Goal: Task Accomplishment & Management: Manage account settings

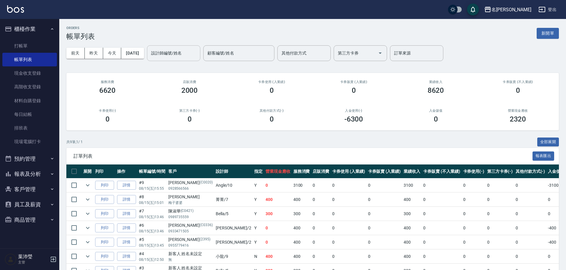
click at [198, 55] on input "設計師編號/姓名" at bounding box center [174, 53] width 48 height 10
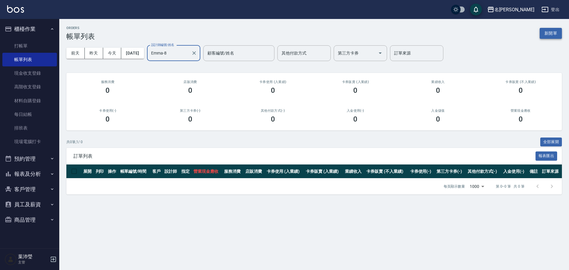
type input "Emma-8"
click at [546, 30] on button "新開單" at bounding box center [550, 33] width 22 height 11
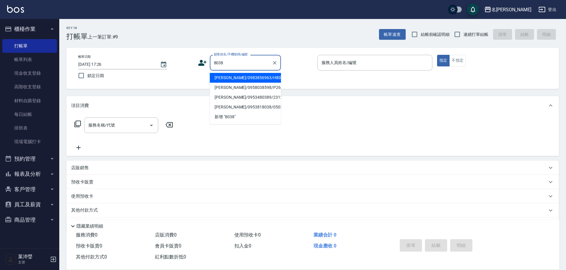
drag, startPoint x: 253, startPoint y: 76, endPoint x: 258, endPoint y: 77, distance: 5.1
click at [254, 76] on li "[PERSON_NAME]/0983856963/H8038" at bounding box center [245, 78] width 71 height 10
type input "[PERSON_NAME]/0983856963/H8038"
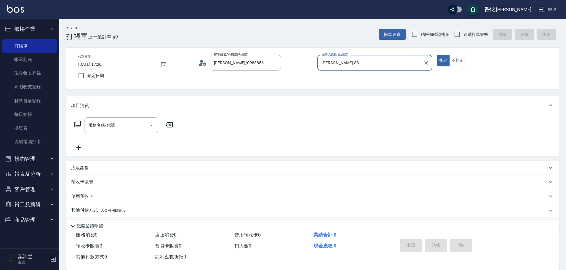
click at [437, 55] on button "指定" at bounding box center [443, 61] width 13 height 12
type input "Emma-8"
type button "true"
click at [113, 120] on input "服務名稱/代號" at bounding box center [117, 125] width 60 height 10
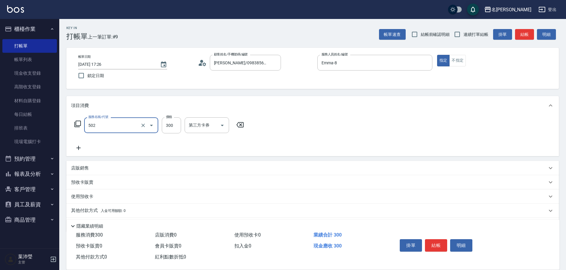
type input "洗髮(502)"
click at [432, 239] on button "結帳" at bounding box center [436, 245] width 22 height 12
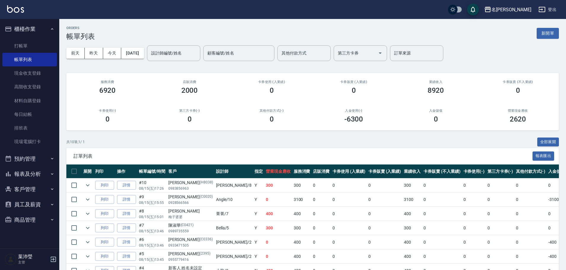
click at [469, 218] on tbody "列印 詳情 #10 08/15 (五) 17:26 [PERSON_NAME](H8038) 0983856963 [PERSON_NAME] /8 Y 30…" at bounding box center [333, 249] width 535 height 142
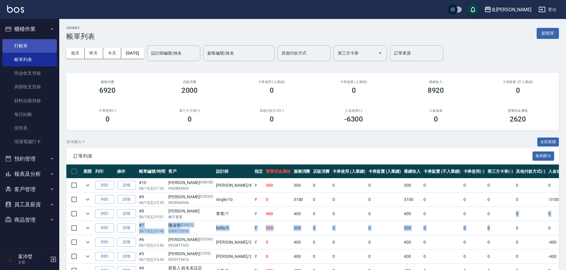
click at [47, 44] on link "打帳單" at bounding box center [29, 46] width 54 height 14
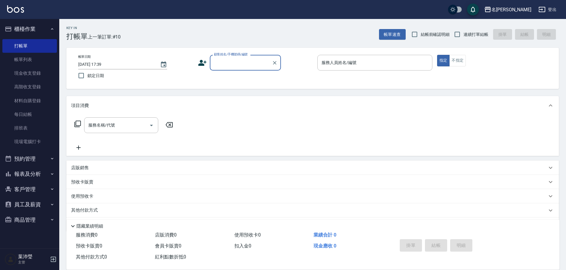
click at [251, 66] on input "顧客姓名/手機號碼/編號" at bounding box center [240, 62] width 57 height 10
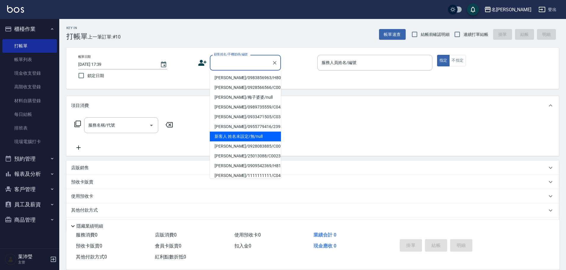
click at [246, 137] on li "新客人 姓名未設定/無/null" at bounding box center [245, 136] width 71 height 10
type input "新客人 姓名未設定/無/null"
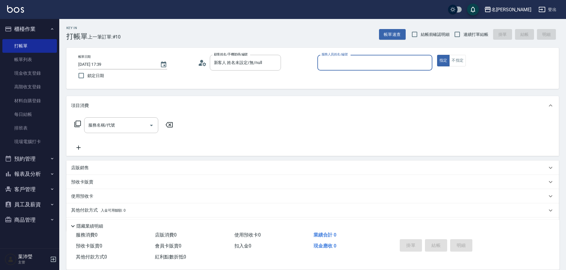
click at [348, 68] on div "服務人員姓名/編號" at bounding box center [374, 63] width 115 height 16
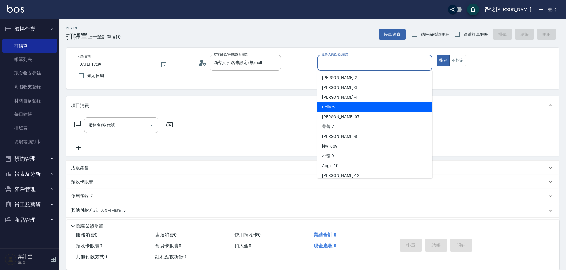
click at [359, 106] on div "Bella -5" at bounding box center [374, 107] width 115 height 10
type input "Bella-5"
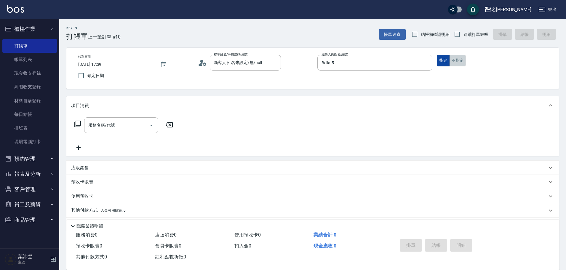
drag, startPoint x: 459, startPoint y: 57, endPoint x: 444, endPoint y: 65, distance: 17.0
click at [458, 57] on button "不指定" at bounding box center [457, 61] width 17 height 12
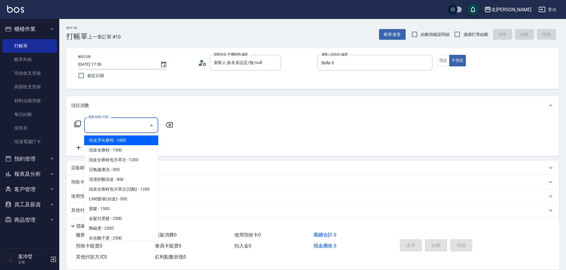
click at [117, 122] on input "服務名稱/代號" at bounding box center [117, 125] width 60 height 10
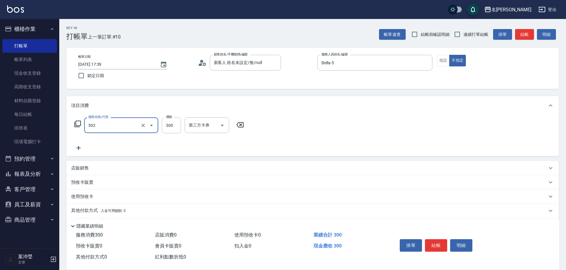
type input "洗髮(502)"
click at [530, 31] on button "結帳" at bounding box center [524, 34] width 19 height 11
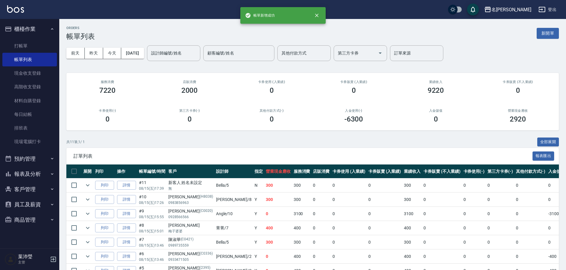
click at [211, 45] on div "設計師編號/姓名 設計師編號/姓名 顧客編號/姓名 顧客編號/姓名 其他付款方式 其他付款方式 第三方卡券 第三方卡券 訂單來源 訂單來源" at bounding box center [295, 53] width 296 height 16
click at [198, 54] on input "設計師編號/姓名" at bounding box center [174, 53] width 48 height 10
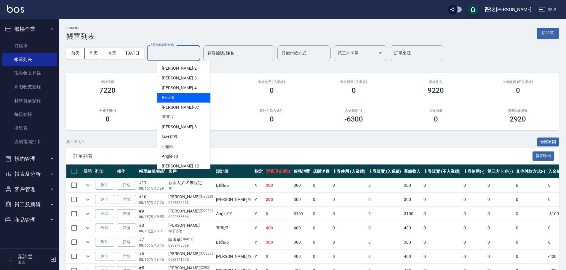
click at [196, 94] on div "Bella -5" at bounding box center [183, 98] width 53 height 10
type input "Bella-5"
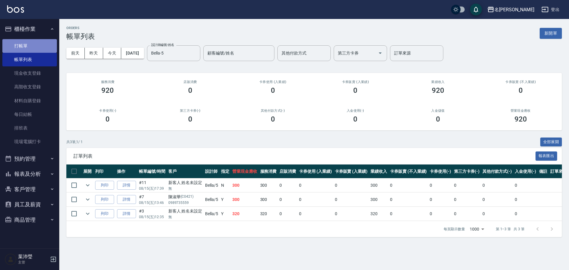
click at [13, 46] on link "打帳單" at bounding box center [29, 46] width 54 height 14
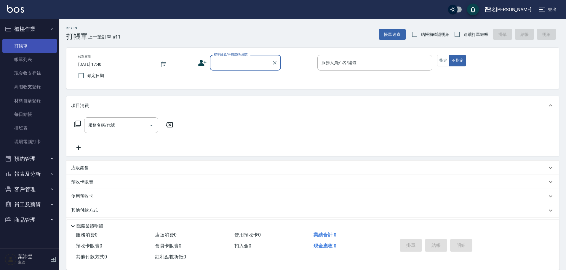
click at [14, 46] on link "打帳單" at bounding box center [29, 46] width 54 height 14
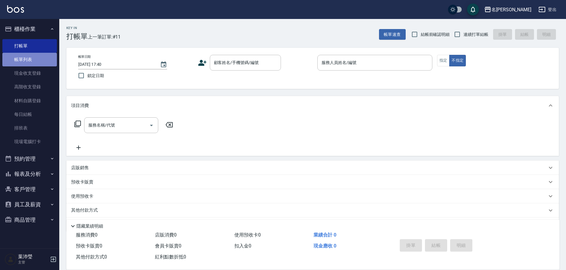
click at [24, 59] on link "帳單列表" at bounding box center [29, 60] width 54 height 14
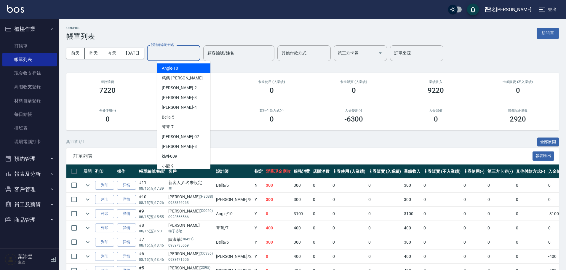
click at [169, 52] on input "設計師編號/姓名" at bounding box center [174, 53] width 48 height 10
click at [177, 71] on div "Angle -10" at bounding box center [183, 68] width 53 height 10
type input "Angle-10"
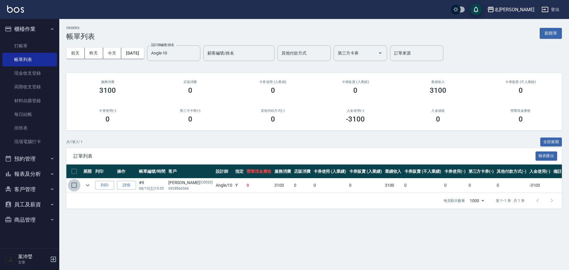
drag, startPoint x: 75, startPoint y: 187, endPoint x: 78, endPoint y: 185, distance: 3.6
click at [76, 187] on input "checkbox" at bounding box center [74, 185] width 12 height 12
checkbox input "true"
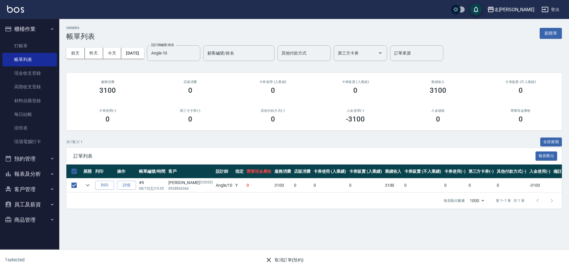
click at [286, 259] on button "取消訂單(預約)" at bounding box center [284, 259] width 43 height 11
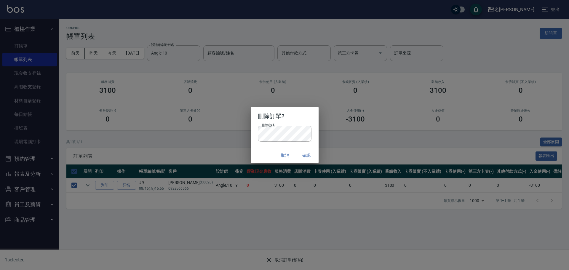
click at [306, 155] on button "確認" at bounding box center [306, 155] width 19 height 11
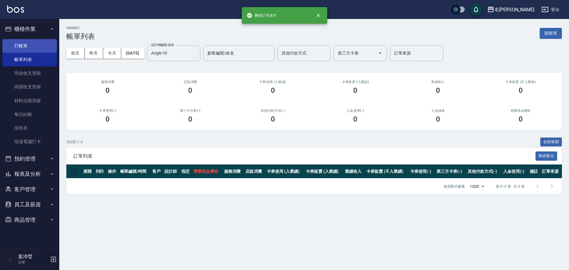
click at [18, 49] on link "打帳單" at bounding box center [29, 46] width 54 height 14
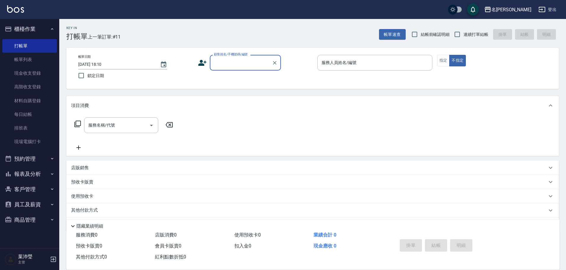
click at [223, 60] on input "顧客姓名/手機號碼/編號" at bounding box center [240, 62] width 57 height 10
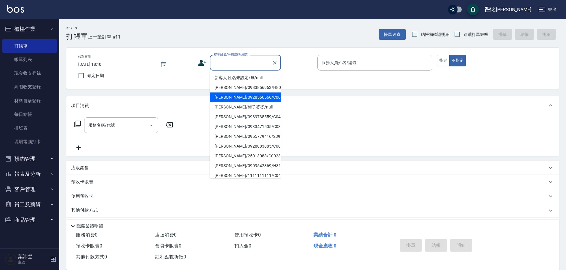
click at [234, 97] on li "[PERSON_NAME]/0928566566/C0020" at bounding box center [245, 97] width 71 height 10
type input "[PERSON_NAME]/0928566566/C0020"
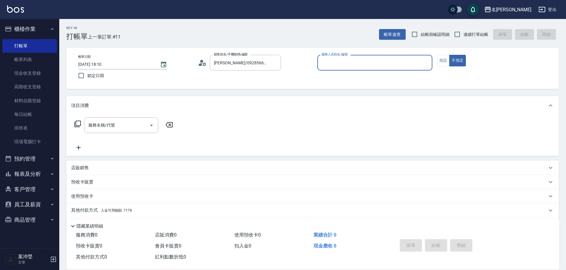
type input "Angle-10"
click at [444, 60] on button "指定" at bounding box center [443, 61] width 13 height 12
click at [76, 122] on icon at bounding box center [77, 123] width 7 height 7
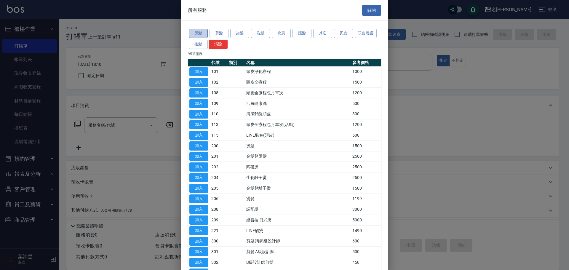
click at [198, 31] on button "燙髮" at bounding box center [198, 33] width 19 height 9
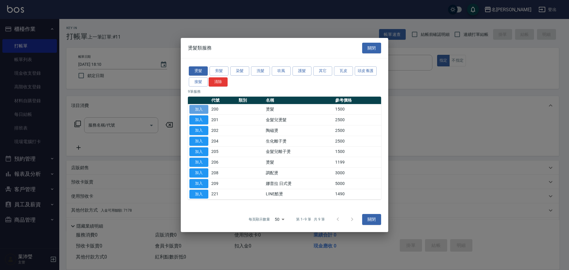
click at [198, 105] on button "加入" at bounding box center [198, 109] width 19 height 9
type input "燙髮(200)"
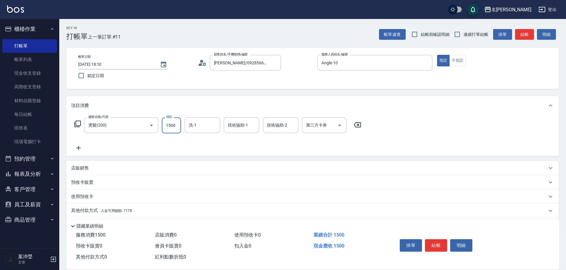
click at [167, 126] on input "1500" at bounding box center [171, 125] width 19 height 16
type input "3600"
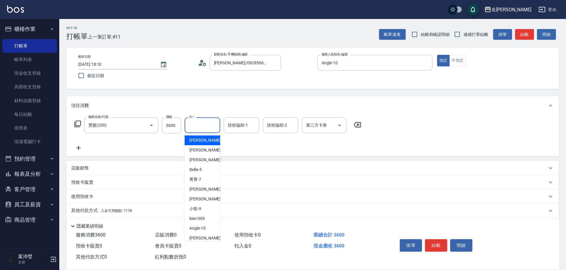
click at [209, 130] on input "洗-1" at bounding box center [202, 125] width 30 height 10
drag, startPoint x: 214, startPoint y: 140, endPoint x: 224, endPoint y: 133, distance: 12.7
click at [214, 140] on div "慈均 -15" at bounding box center [203, 140] width 36 height 10
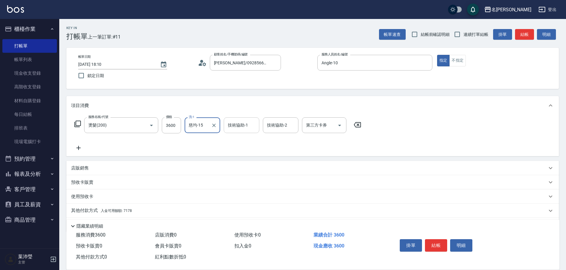
type input "慈均-15"
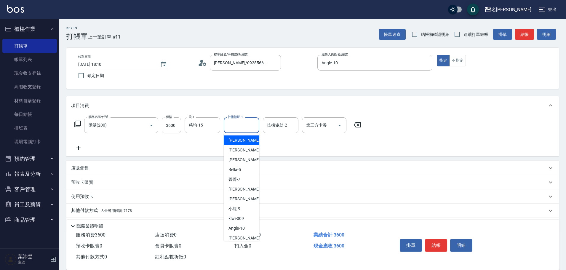
click at [238, 126] on input "技術協助-1" at bounding box center [241, 125] width 30 height 10
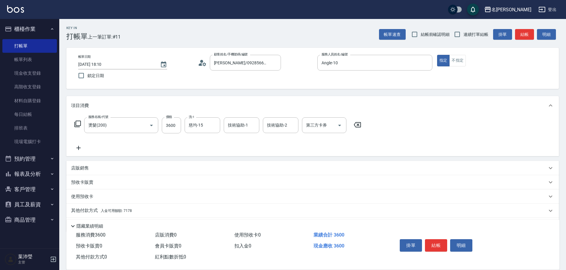
click at [201, 143] on div "服務名稱/代號 燙髮(200) 服務名稱/代號 價格 3600 價格 洗-1 慈均-15 洗-1 技術協助-1 技術協助-1 技術協助-2 技術協助-2 第三…" at bounding box center [218, 134] width 294 height 34
click at [92, 208] on p "其他付款方式 入金可用餘額: 7178" at bounding box center [101, 210] width 61 height 7
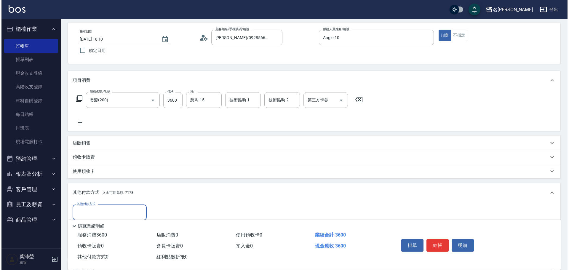
scroll to position [59, 0]
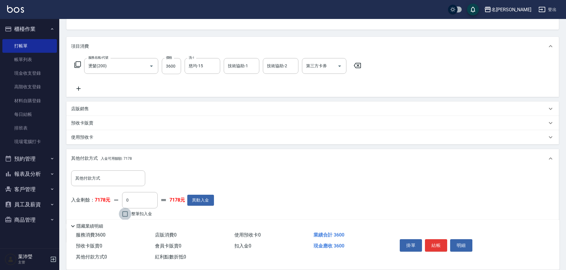
click at [126, 213] on input "整筆扣入金" at bounding box center [125, 214] width 12 height 12
checkbox input "true"
type input "3600"
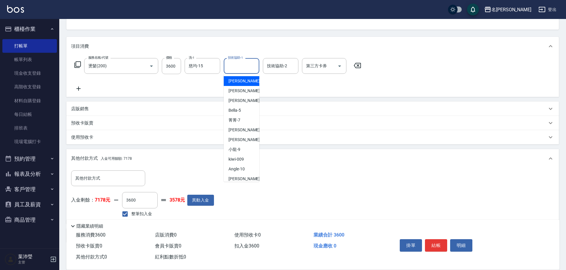
click at [241, 65] on input "技術協助-1" at bounding box center [241, 66] width 30 height 10
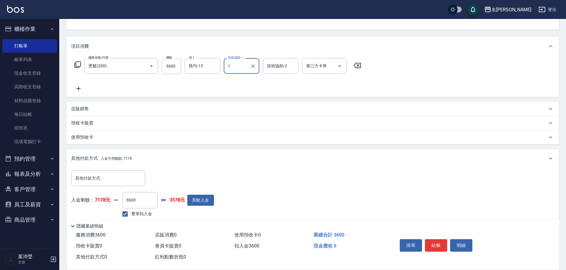
type input "10"
click at [246, 82] on div "Angle -10" at bounding box center [242, 81] width 36 height 10
type input "0"
type input "Angle-10"
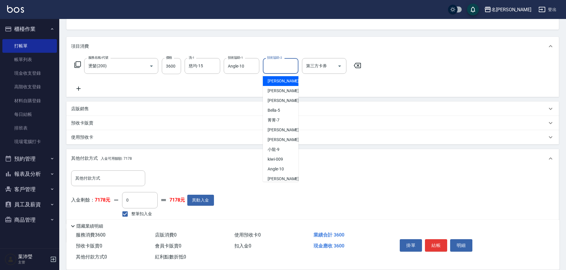
click at [281, 70] on input "技術協助-2" at bounding box center [280, 66] width 30 height 10
click at [273, 69] on input "15" at bounding box center [275, 66] width 21 height 10
drag, startPoint x: 273, startPoint y: 65, endPoint x: 261, endPoint y: 69, distance: 13.1
click at [261, 69] on div "服務名稱/代號 燙髮(200) 服務名稱/代號 價格 3600 價格 洗-1 慈均-15 洗-1 技術協助-1 Angle-10 技術協助-1 技術協助-2 …" at bounding box center [218, 66] width 294 height 16
type input "15"
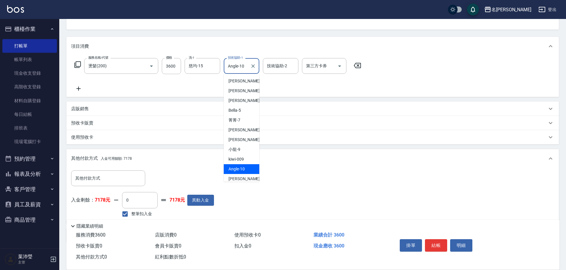
drag, startPoint x: 246, startPoint y: 66, endPoint x: 226, endPoint y: 72, distance: 20.0
click at [226, 72] on div "Angle-10 技術協助-1" at bounding box center [242, 66] width 36 height 16
click at [274, 66] on input "技術協助-2" at bounding box center [280, 66] width 30 height 10
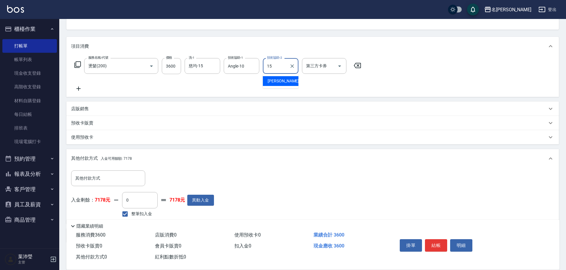
type input "慈均-15"
click at [152, 199] on input "0" at bounding box center [140, 200] width 36 height 16
click at [128, 212] on input "整筆扣入金" at bounding box center [125, 214] width 12 height 12
click at [127, 211] on input "整筆扣入金" at bounding box center [125, 214] width 12 height 12
checkbox input "true"
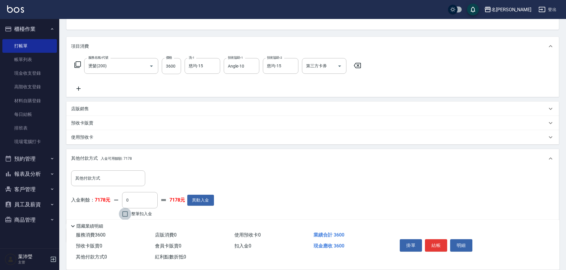
type input "3600"
click at [461, 239] on button "明細" at bounding box center [461, 245] width 22 height 12
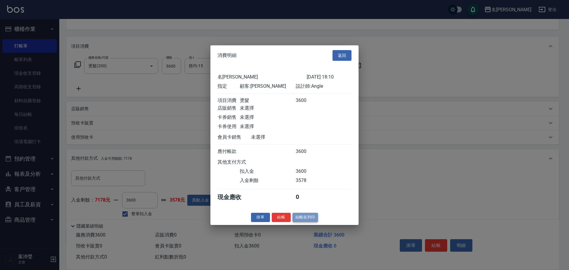
click at [298, 221] on button "結帳並列印" at bounding box center [305, 217] width 26 height 9
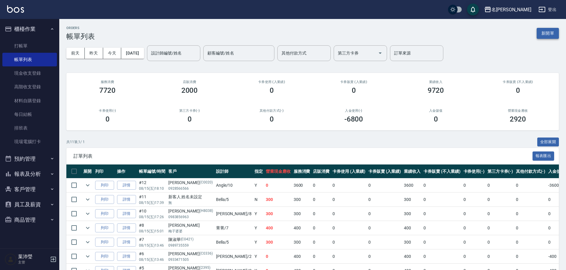
click at [548, 34] on button "新開單" at bounding box center [547, 33] width 22 height 11
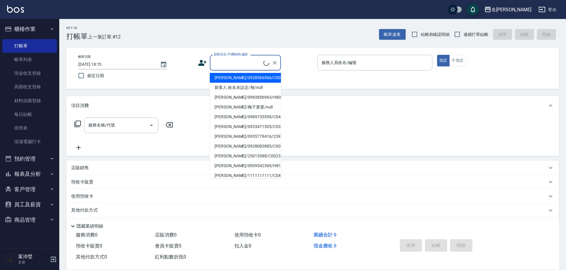
click at [238, 62] on input "顧客姓名/手機號碼/編號" at bounding box center [237, 62] width 51 height 10
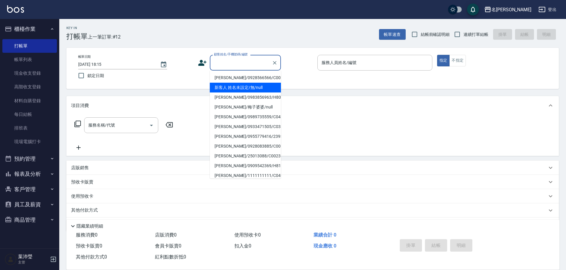
click at [228, 85] on li "新客人 姓名未設定/無/null" at bounding box center [245, 88] width 71 height 10
type input "新客人 姓名未設定/無/null"
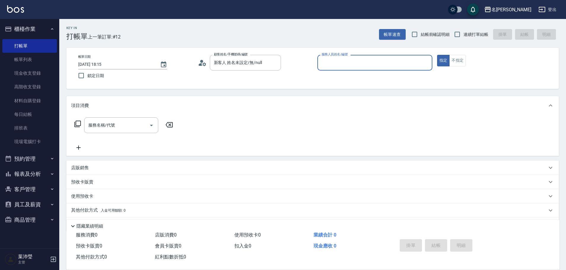
click at [411, 64] on input "服務人員姓名/編號" at bounding box center [375, 62] width 110 height 10
type input "菁菁-7"
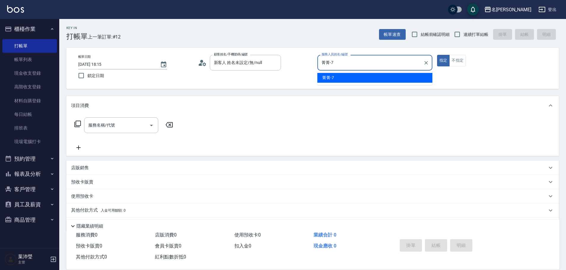
type button "true"
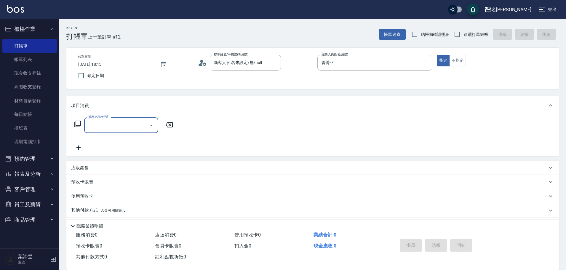
click at [76, 124] on icon at bounding box center [77, 124] width 7 height 7
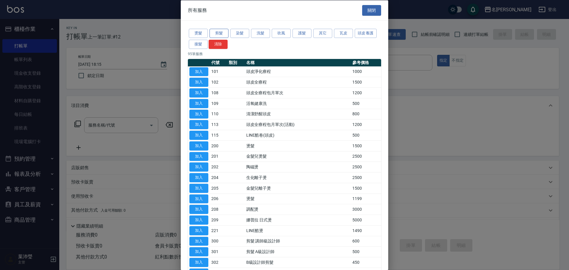
click at [223, 29] on button "剪髮" at bounding box center [218, 33] width 19 height 9
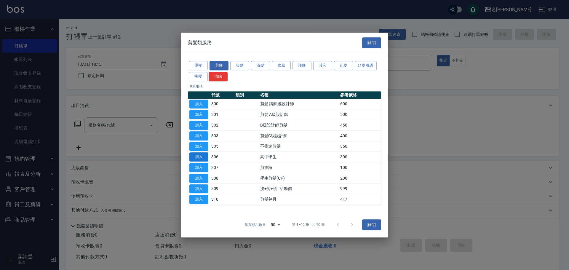
click at [199, 155] on button "加入" at bounding box center [198, 156] width 19 height 9
type input "高中學生(306)"
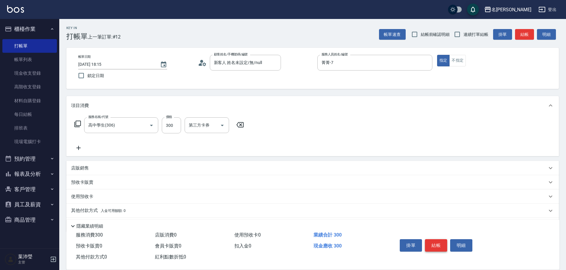
click at [440, 241] on button "結帳" at bounding box center [436, 245] width 22 height 12
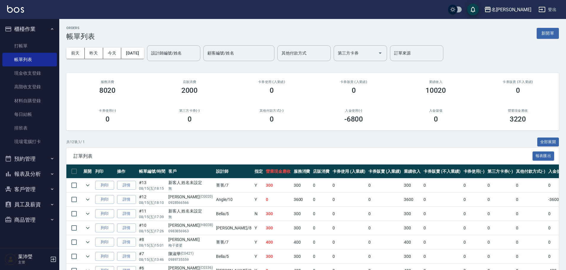
click at [462, 227] on td "0" at bounding box center [474, 228] width 24 height 14
click at [20, 46] on link "打帳單" at bounding box center [29, 46] width 54 height 14
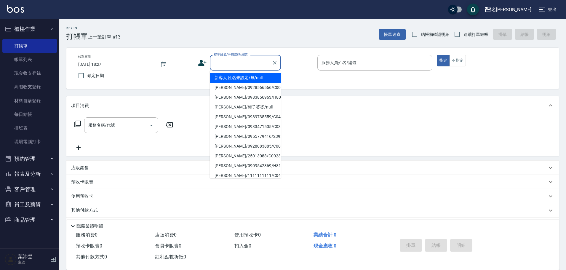
click at [230, 63] on input "顧客姓名/手機號碼/編號" at bounding box center [240, 62] width 57 height 10
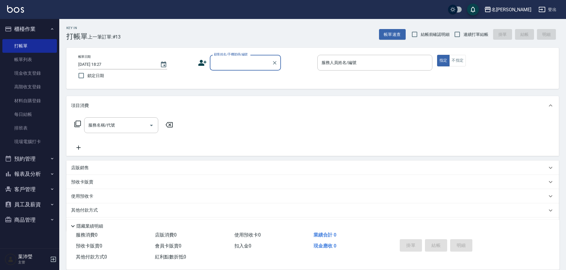
click at [230, 63] on input "顧客姓名/手機號碼/編號" at bounding box center [240, 62] width 57 height 10
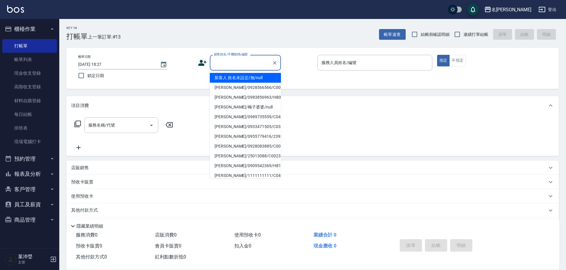
click at [230, 63] on input "顧客姓名/手機號碼/編號" at bounding box center [240, 62] width 57 height 10
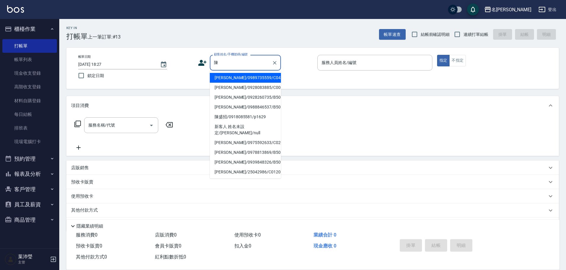
click at [239, 138] on li "[PERSON_NAME]/0975592633/C0293" at bounding box center [245, 143] width 71 height 10
type input "[PERSON_NAME]/0975592633/C0293"
type input "敏卉-2"
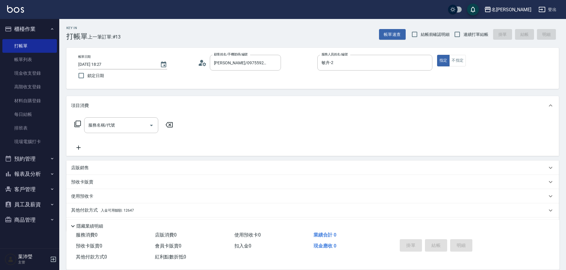
click at [79, 121] on icon at bounding box center [77, 123] width 7 height 7
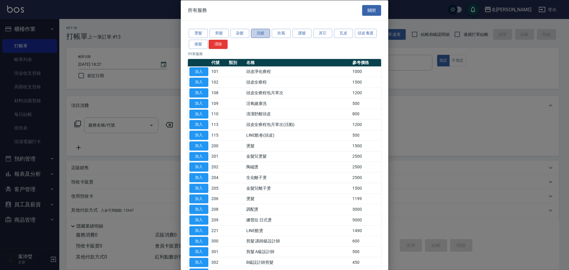
click at [255, 33] on button "洗髮" at bounding box center [260, 33] width 19 height 9
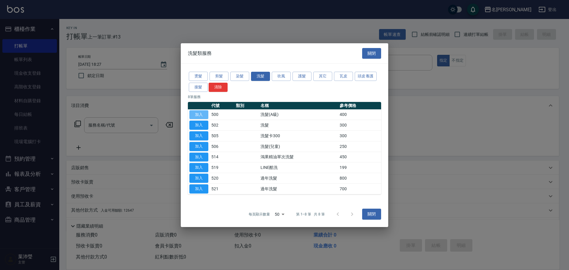
drag, startPoint x: 202, startPoint y: 113, endPoint x: 199, endPoint y: 114, distance: 3.7
click at [202, 113] on button "加入" at bounding box center [198, 114] width 19 height 9
type input "洗髮(A級)(500)"
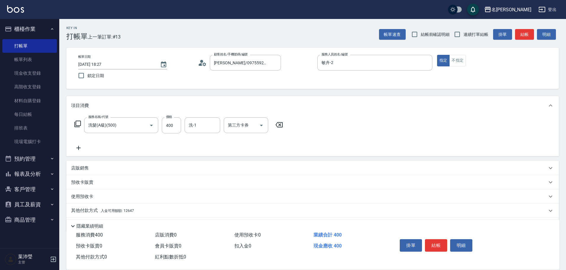
click at [80, 169] on p "店販銷售" at bounding box center [80, 168] width 18 height 6
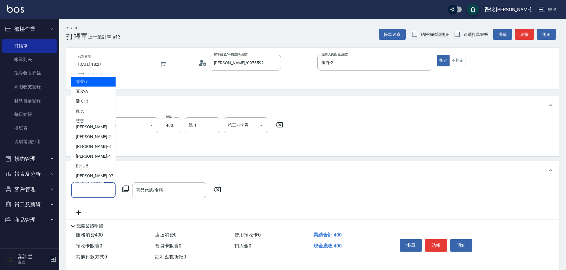
click at [82, 187] on input "服務人員姓名/編號" at bounding box center [93, 190] width 39 height 10
click at [92, 132] on div "敏卉 -2" at bounding box center [93, 137] width 44 height 10
type input "敏卉-2"
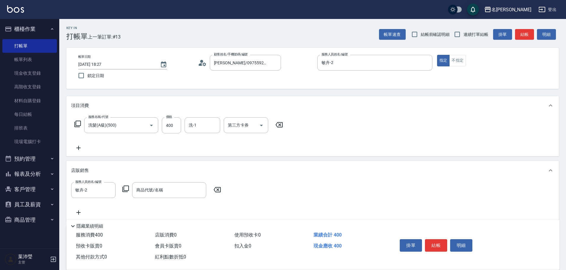
click at [128, 187] on icon at bounding box center [125, 188] width 7 height 7
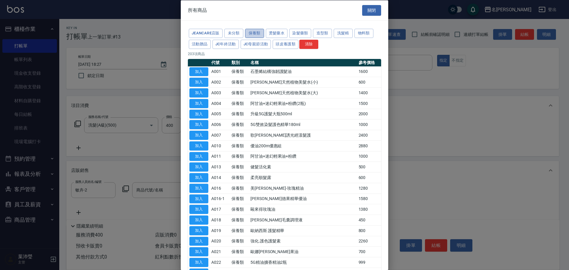
click at [263, 33] on button "保養類" at bounding box center [254, 33] width 19 height 9
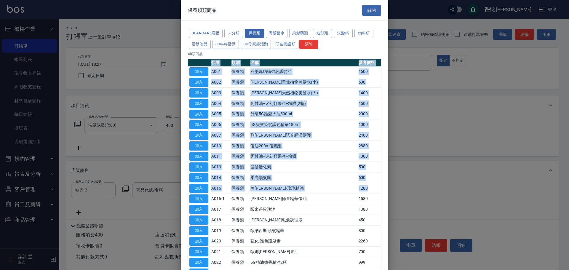
drag, startPoint x: 384, startPoint y: 111, endPoint x: 380, endPoint y: 177, distance: 65.8
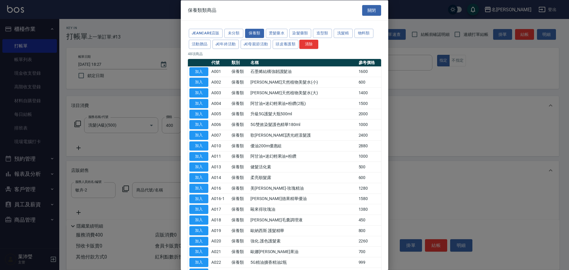
drag, startPoint x: 402, startPoint y: 171, endPoint x: 393, endPoint y: 173, distance: 9.1
click at [402, 171] on div at bounding box center [284, 135] width 569 height 270
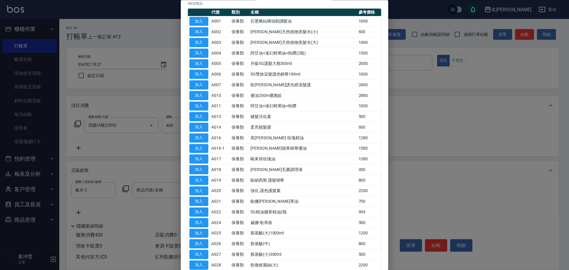
scroll to position [49, 0]
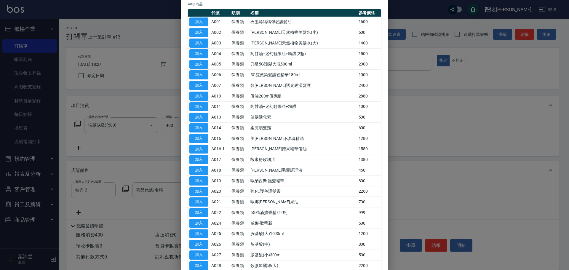
drag, startPoint x: 385, startPoint y: 25, endPoint x: 383, endPoint y: 12, distance: 12.6
click at [383, 12] on div "JeanCare店販 未分類 保養類 燙髮藥水 染髮藥類 造型類 洗髮精 物料類 活動贈品 JC年終活動 JC母親節活動 頭皮養護類 清除 48 項商品 代號…" at bounding box center [284, 251] width 207 height 561
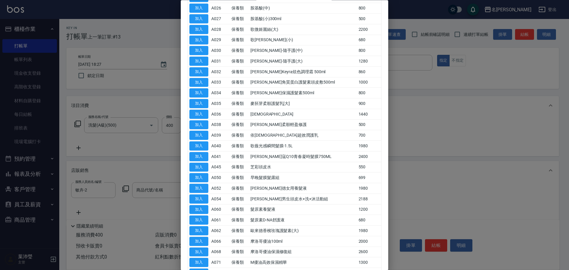
scroll to position [337, 0]
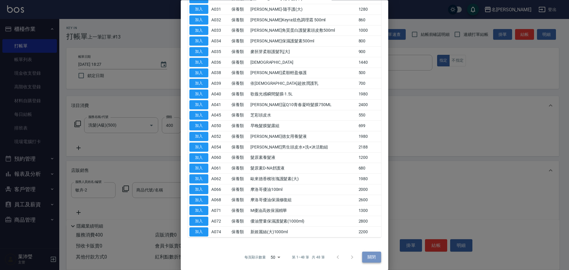
click at [362, 255] on button "關閉" at bounding box center [371, 257] width 19 height 11
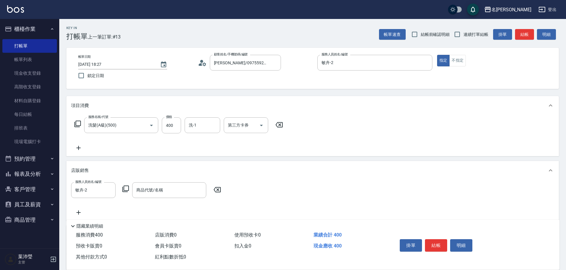
click at [124, 189] on icon at bounding box center [125, 188] width 7 height 7
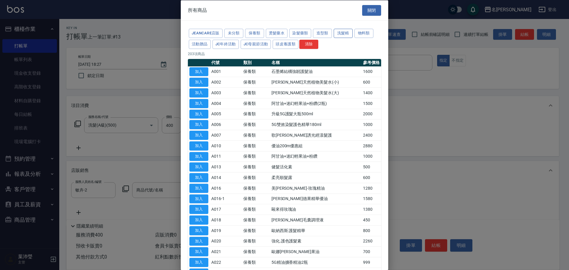
click at [342, 34] on button "洗髮精" at bounding box center [342, 33] width 19 height 9
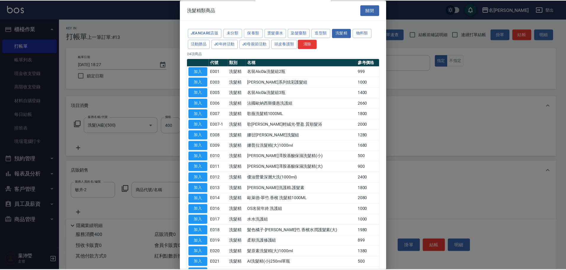
scroll to position [83, 0]
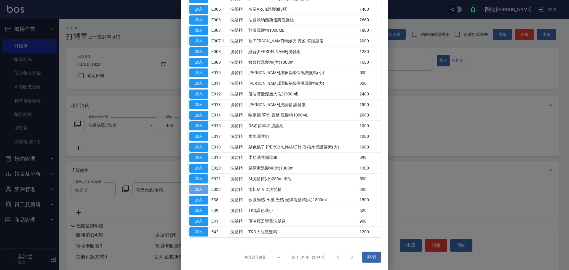
click at [203, 189] on button "加入" at bounding box center [198, 189] width 19 height 9
type input "瀧川ＭＡＤ洗髮精"
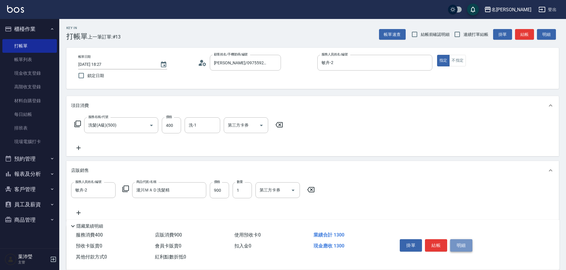
click at [457, 244] on button "明細" at bounding box center [461, 245] width 22 height 12
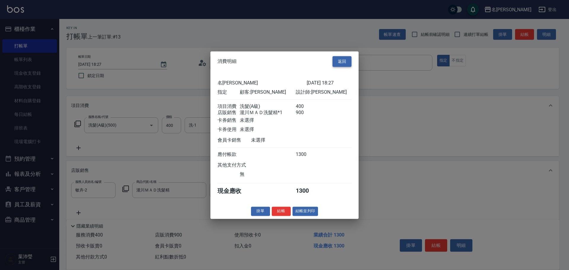
click at [339, 56] on button "返回" at bounding box center [341, 61] width 19 height 11
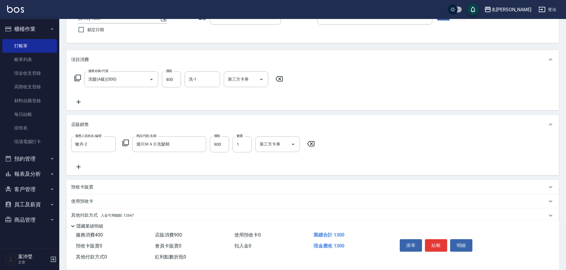
scroll to position [70, 0]
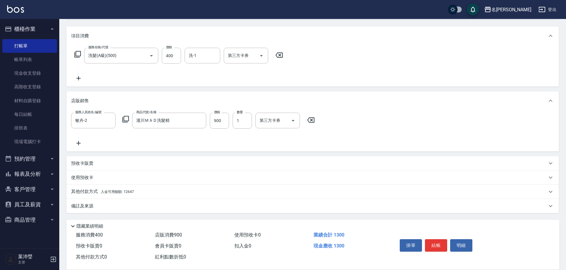
click at [89, 190] on p "其他付款方式 入金可用餘額: 12647" at bounding box center [102, 191] width 63 height 7
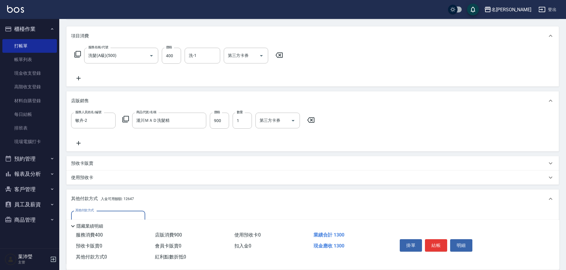
scroll to position [0, 0]
click at [565, 230] on html "名留龍江 登出 櫃檯作業 打帳單 帳單列表 現金收支登錄 高階收支登錄 材料自購登錄 每日結帳 排班表 現場電腦打卡 預約管理 預約管理 單日預約紀錄 單週預…" at bounding box center [283, 134] width 566 height 409
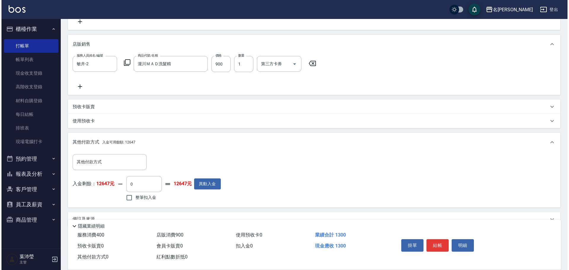
scroll to position [139, 0]
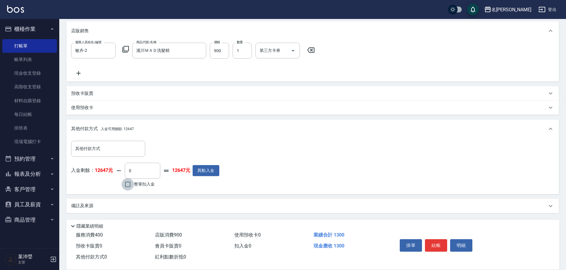
click at [127, 184] on input "整筆扣入金" at bounding box center [127, 184] width 12 height 12
checkbox input "true"
type input "1300"
click at [462, 241] on button "明細" at bounding box center [461, 245] width 22 height 12
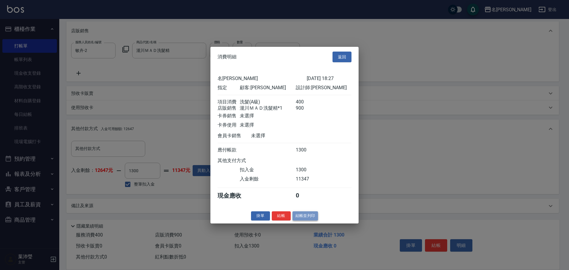
click at [302, 218] on button "結帳並列印" at bounding box center [305, 215] width 26 height 9
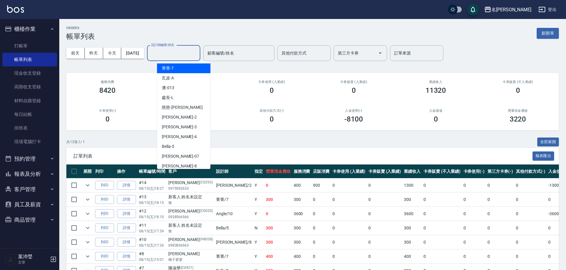
click at [180, 57] on input "設計師編號/姓名" at bounding box center [174, 53] width 48 height 10
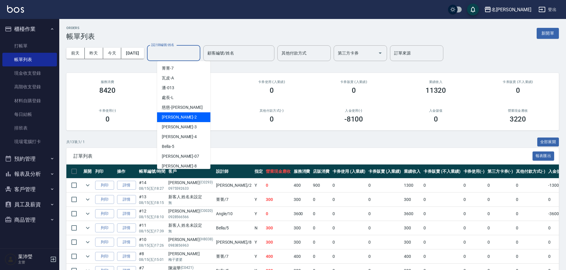
click at [170, 119] on span "敏卉 -2" at bounding box center [179, 117] width 35 height 6
type input "敏卉-2"
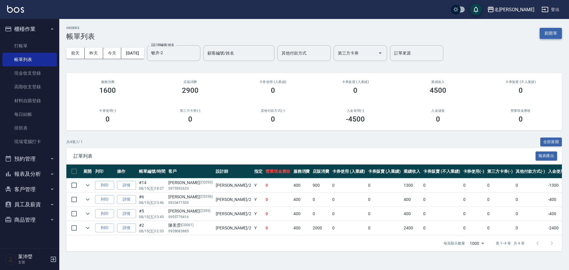
click at [557, 30] on button "新開單" at bounding box center [550, 33] width 22 height 11
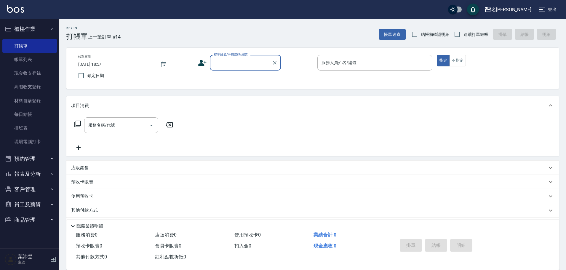
click at [260, 66] on input "顧客姓名/手機號碼/編號" at bounding box center [240, 62] width 57 height 10
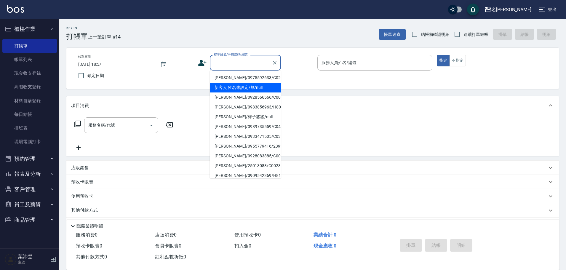
click at [257, 86] on li "新客人 姓名未設定/無/null" at bounding box center [245, 88] width 71 height 10
type input "新客人 姓名未設定/無/null"
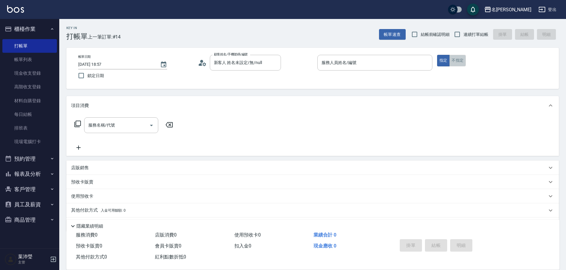
click at [455, 62] on button "不指定" at bounding box center [457, 61] width 17 height 12
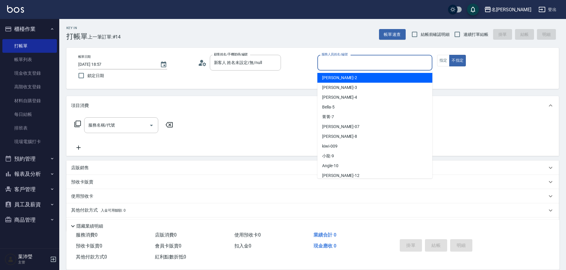
drag, startPoint x: 405, startPoint y: 65, endPoint x: 404, endPoint y: 61, distance: 4.8
click at [405, 64] on input "服務人員姓名/編號" at bounding box center [375, 62] width 110 height 10
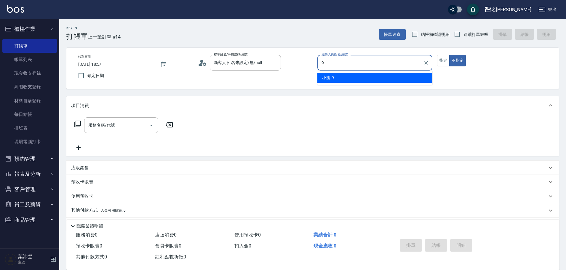
type input "小龍-9"
type button "false"
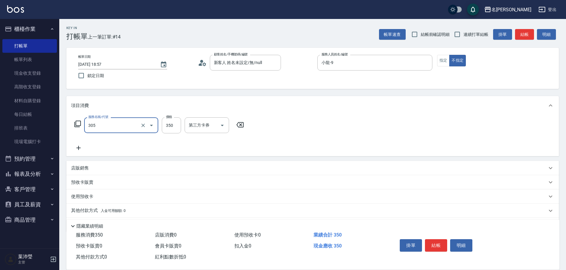
type input "不指定剪髮(305)"
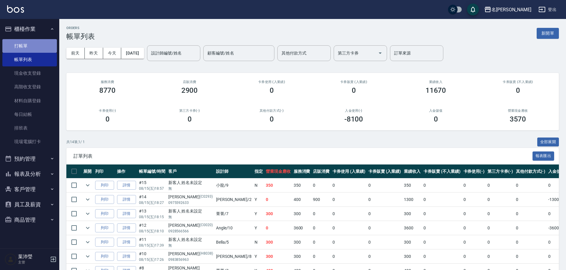
click at [21, 44] on link "打帳單" at bounding box center [29, 46] width 54 height 14
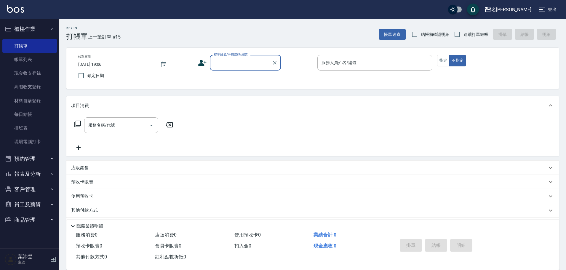
click at [217, 61] on input "顧客姓名/手機號碼/編號" at bounding box center [240, 62] width 57 height 10
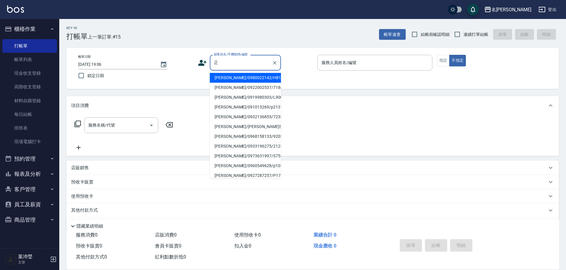
click at [226, 68] on input "正" at bounding box center [240, 62] width 57 height 10
click at [222, 63] on input "正" at bounding box center [240, 62] width 57 height 10
drag, startPoint x: 224, startPoint y: 62, endPoint x: 210, endPoint y: 62, distance: 13.9
click at [211, 64] on div "正 顧客姓名/手機號碼/編號" at bounding box center [245, 63] width 71 height 16
click at [235, 80] on li "鄭雅尹/25033490/C0223" at bounding box center [245, 78] width 71 height 10
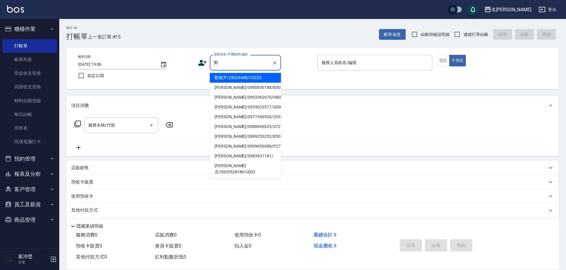
type input "鄭雅尹/25033490/C0223"
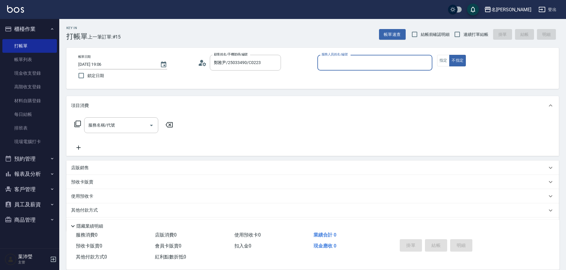
type input "Angle-10"
click at [441, 57] on button "指定" at bounding box center [443, 61] width 13 height 12
click at [78, 123] on icon at bounding box center [77, 123] width 7 height 7
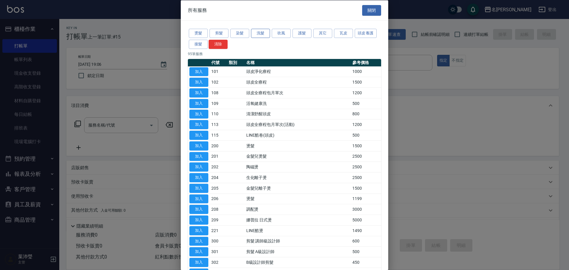
click at [261, 33] on button "洗髮" at bounding box center [260, 33] width 19 height 9
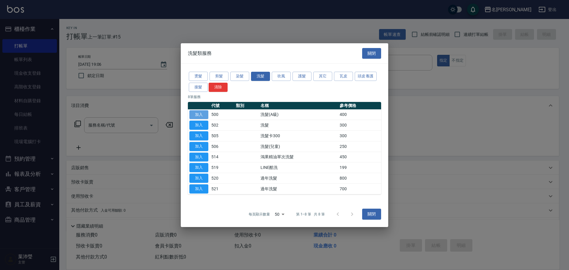
click at [198, 113] on button "加入" at bounding box center [198, 114] width 19 height 9
type input "洗髮(A級)(500)"
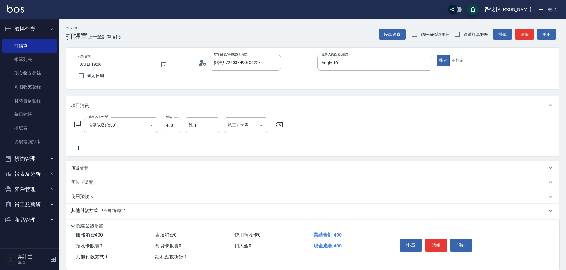
click at [171, 124] on input "400" at bounding box center [171, 125] width 19 height 16
type input "500"
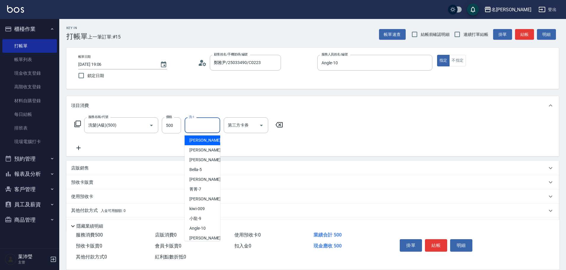
click at [194, 127] on input "洗-1" at bounding box center [202, 125] width 30 height 10
type input "小龍-9"
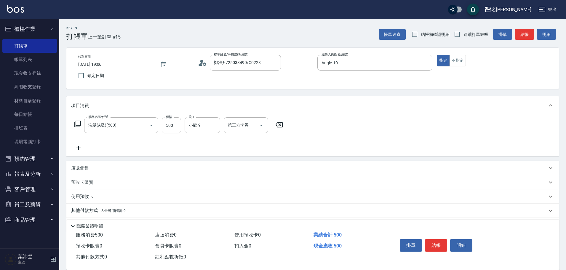
click at [77, 147] on icon at bounding box center [78, 147] width 15 height 7
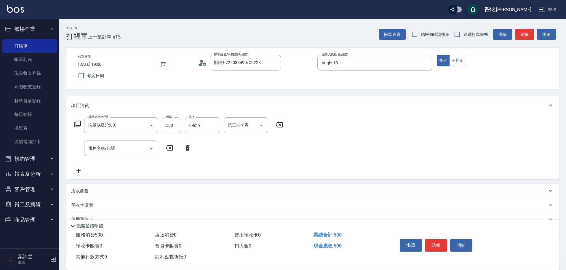
click at [78, 123] on icon at bounding box center [77, 123] width 7 height 7
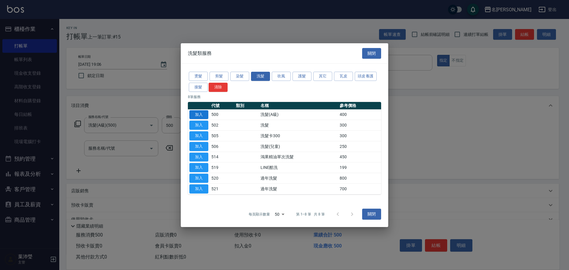
click at [197, 114] on button "加入" at bounding box center [198, 114] width 19 height 9
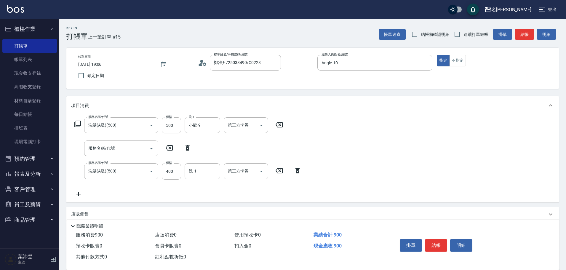
click at [185, 147] on icon at bounding box center [187, 147] width 15 height 7
type input "洗髮(A級)(500)"
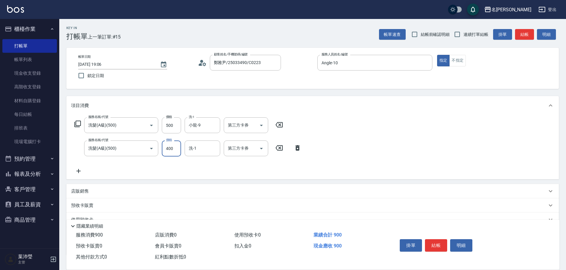
click at [174, 150] on input "400" at bounding box center [171, 148] width 19 height 16
click at [170, 144] on input "400" at bounding box center [171, 148] width 19 height 16
drag, startPoint x: 177, startPoint y: 148, endPoint x: 163, endPoint y: 153, distance: 14.5
click at [163, 153] on input "400" at bounding box center [171, 148] width 19 height 16
type input "450"
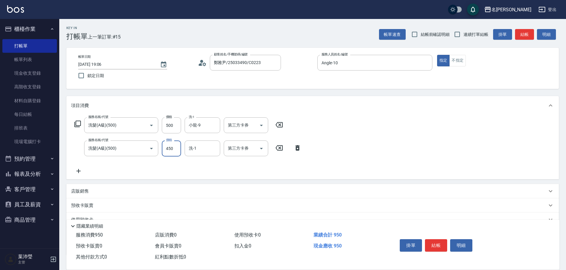
click at [78, 172] on icon at bounding box center [78, 170] width 15 height 7
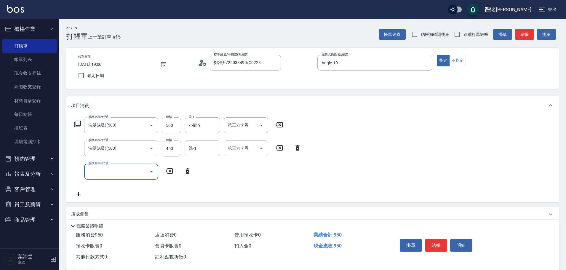
click at [78, 123] on icon at bounding box center [77, 123] width 7 height 7
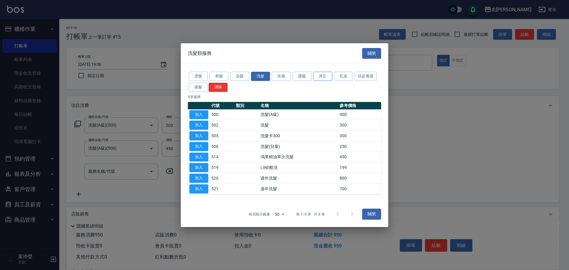
click at [324, 76] on button "其它" at bounding box center [322, 76] width 19 height 9
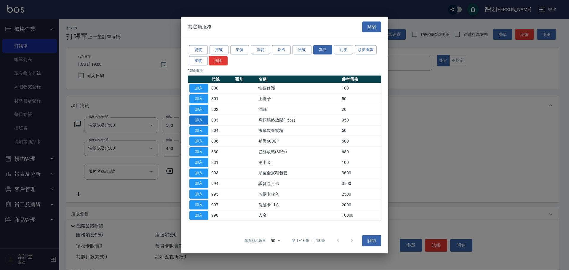
click at [199, 121] on button "加入" at bounding box center [198, 119] width 19 height 9
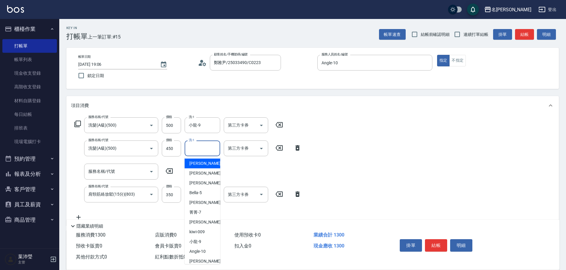
click at [195, 148] on input "洗-1" at bounding box center [202, 148] width 30 height 10
type input "慈均-15"
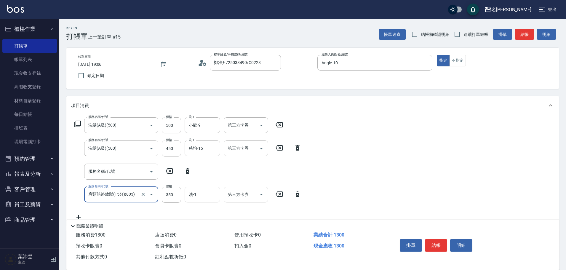
click at [207, 193] on input "洗-1" at bounding box center [202, 194] width 30 height 10
type input "慈均-15"
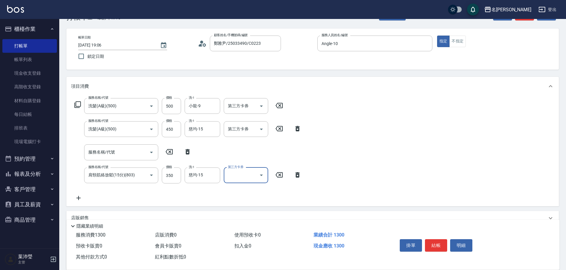
scroll to position [30, 0]
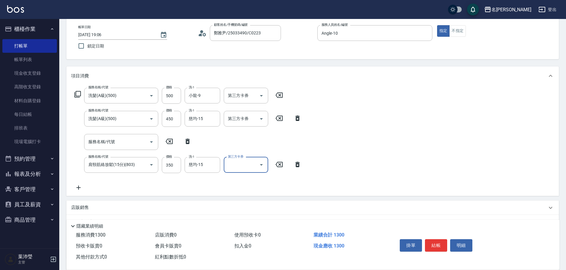
click at [77, 187] on icon at bounding box center [78, 187] width 4 height 4
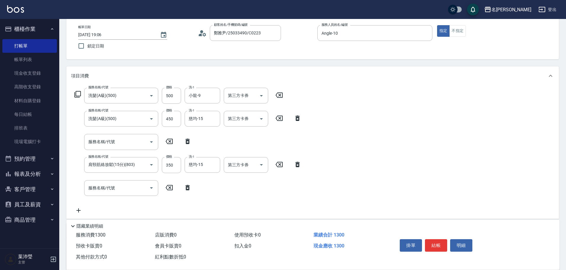
click at [76, 92] on icon at bounding box center [77, 94] width 7 height 7
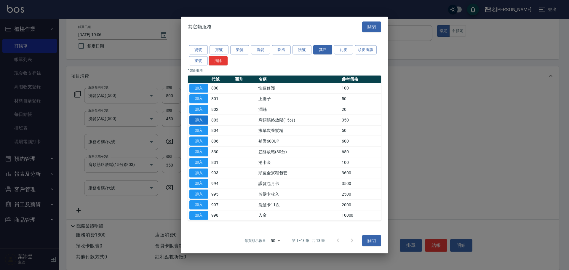
click at [202, 121] on button "加入" at bounding box center [198, 119] width 19 height 9
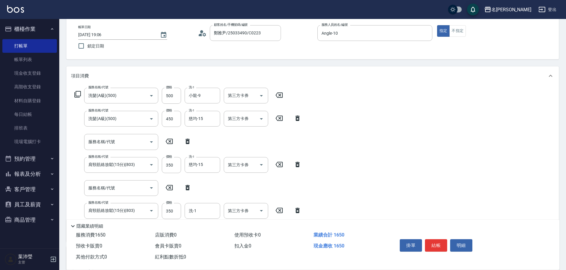
click at [187, 187] on icon at bounding box center [187, 187] width 4 height 5
type input "肩頸筋絡放鬆(15分)(803)"
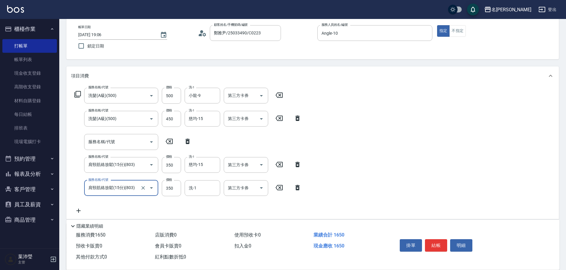
click at [188, 141] on icon at bounding box center [187, 141] width 4 height 5
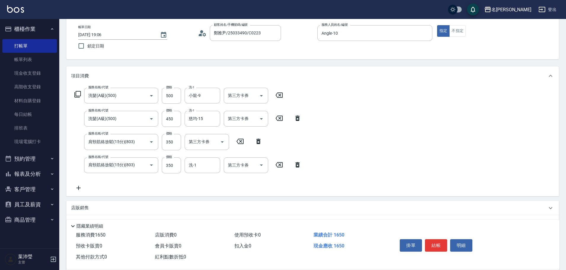
type input "肩頸筋絡放鬆(15分)(803)"
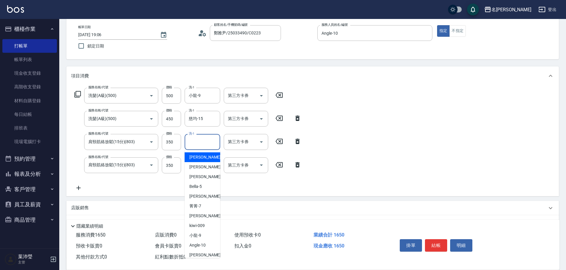
click at [194, 145] on input "洗-1" at bounding box center [202, 142] width 30 height 10
click at [199, 160] on span "慈均 -15" at bounding box center [207, 157] width 37 height 6
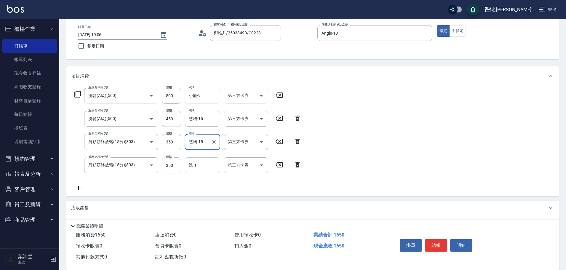
type input "慈均-15"
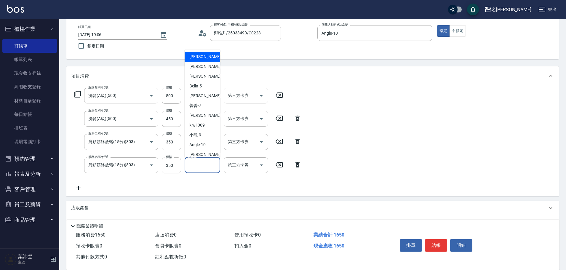
click at [199, 163] on input "洗-1" at bounding box center [202, 165] width 30 height 10
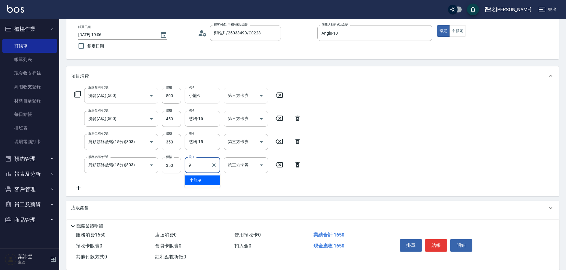
type input "小龍-9"
click at [78, 186] on icon at bounding box center [78, 187] width 15 height 7
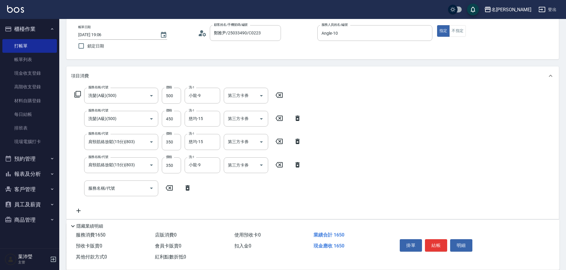
click at [79, 91] on icon at bounding box center [77, 94] width 7 height 7
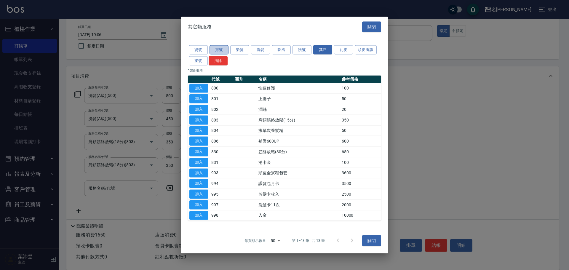
click at [219, 52] on button "剪髮" at bounding box center [218, 49] width 19 height 9
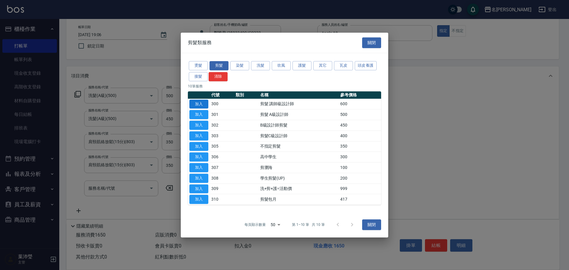
click at [202, 103] on button "加入" at bounding box center [198, 104] width 19 height 9
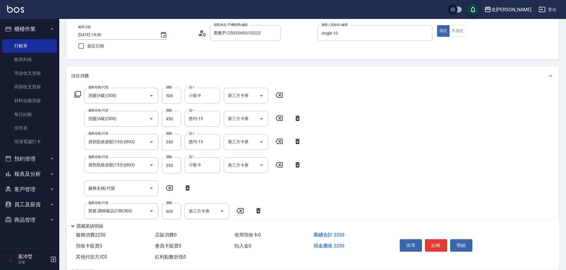
click at [187, 186] on icon at bounding box center [187, 187] width 4 height 5
type input "剪髮 講師級設計師(300)"
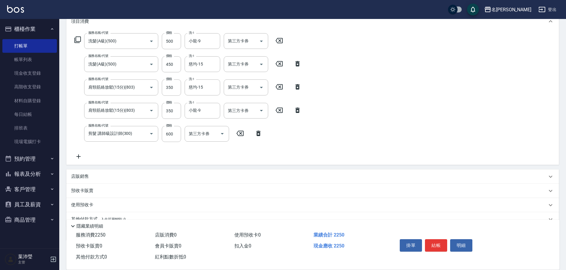
scroll to position [89, 0]
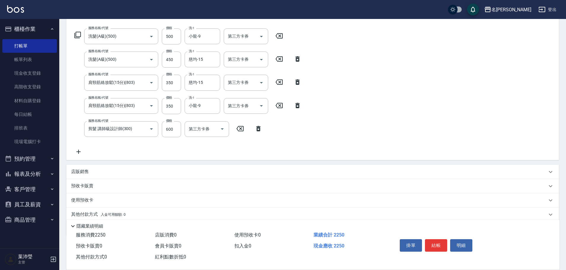
click at [79, 171] on p "店販銷售" at bounding box center [80, 172] width 18 height 6
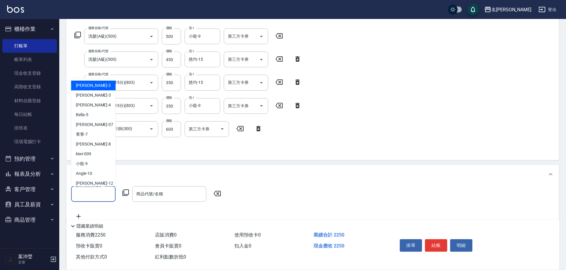
click at [97, 194] on input "服務人員姓名/編號" at bounding box center [93, 194] width 39 height 10
click at [88, 174] on span "Angle -10" at bounding box center [84, 173] width 16 height 6
type input "Angle-10"
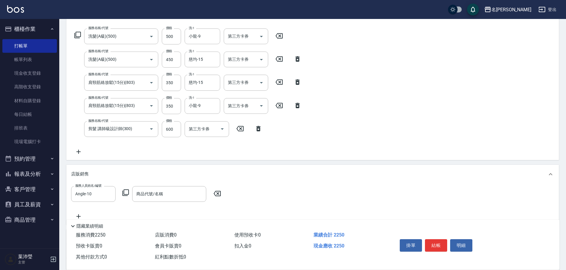
click at [122, 195] on icon at bounding box center [125, 192] width 7 height 7
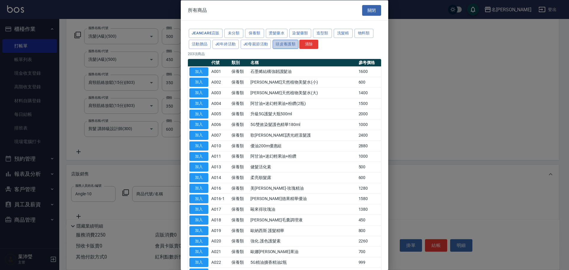
click at [292, 46] on button "頭皮養護類" at bounding box center [285, 43] width 26 height 9
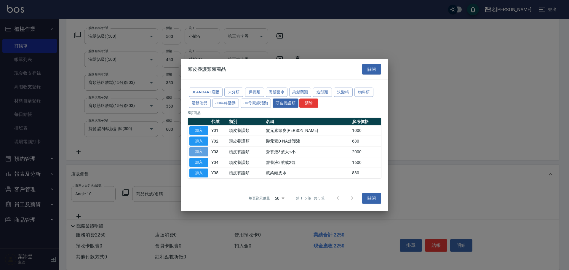
click at [201, 152] on button "加入" at bounding box center [198, 151] width 19 height 9
type input "營養液3號大+小"
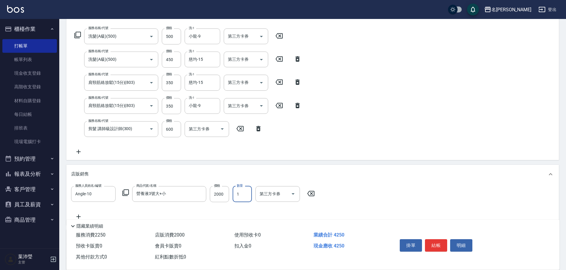
click at [235, 192] on input "1" at bounding box center [241, 194] width 19 height 16
type input "4"
click at [81, 214] on icon at bounding box center [78, 216] width 15 height 7
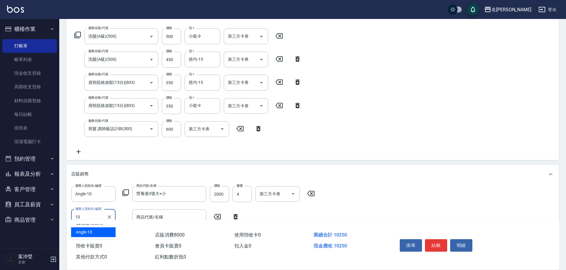
type input "Angle-10"
click at [123, 192] on icon at bounding box center [125, 192] width 7 height 7
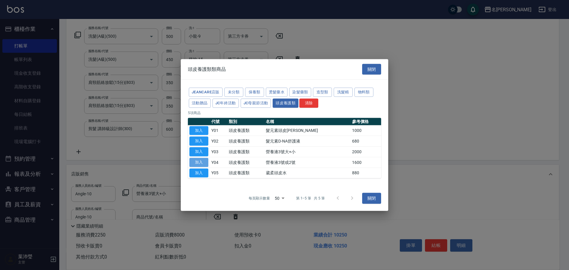
click at [196, 163] on button "加入" at bounding box center [198, 162] width 19 height 9
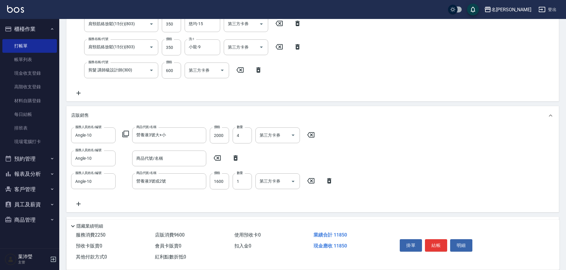
scroll to position [148, 0]
click at [236, 158] on icon at bounding box center [235, 157] width 15 height 7
type input "營養液3號或2號"
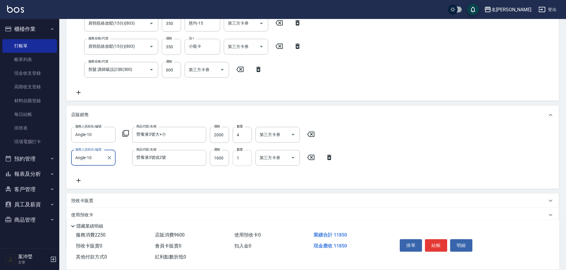
click at [240, 161] on input "1" at bounding box center [241, 158] width 19 height 16
type input "2"
click at [431, 241] on button "結帳" at bounding box center [436, 245] width 22 height 12
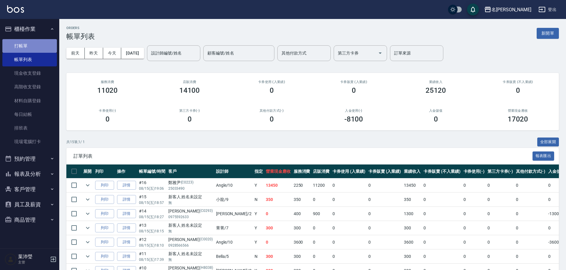
click at [33, 46] on link "打帳單" at bounding box center [29, 46] width 54 height 14
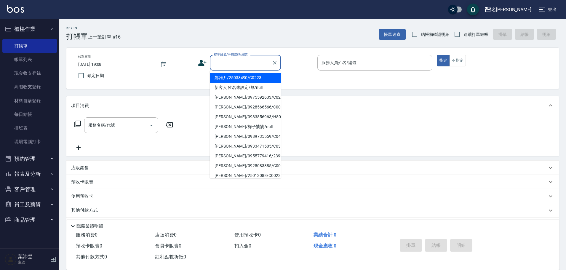
click at [232, 66] on input "顧客姓名/手機號碼/編號" at bounding box center [240, 62] width 57 height 10
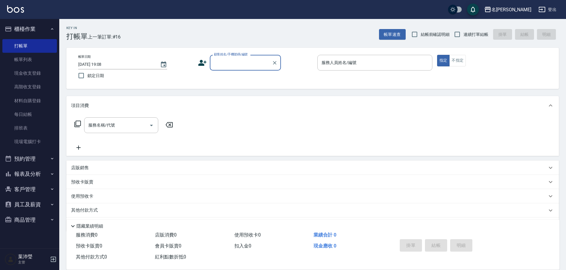
click at [238, 62] on input "顧客姓名/手機號碼/編號" at bounding box center [240, 62] width 57 height 10
type input "勤"
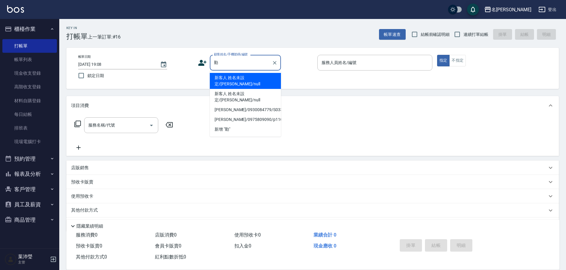
drag, startPoint x: 226, startPoint y: 65, endPoint x: 214, endPoint y: 65, distance: 12.4
click at [214, 65] on input "勤" at bounding box center [240, 62] width 57 height 10
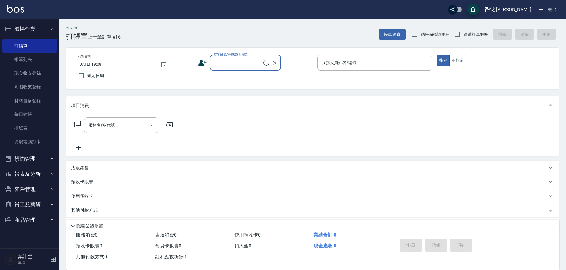
click at [217, 67] on input "顧客姓名/手機號碼/編號" at bounding box center [237, 62] width 51 height 10
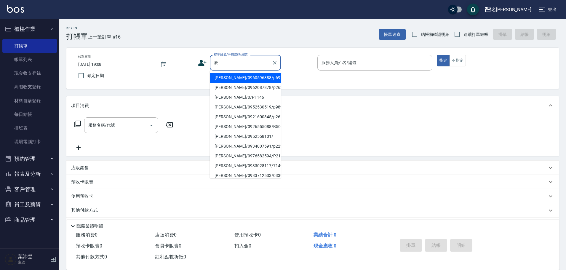
click at [223, 138] on li "[PERSON_NAME]/0952558101/" at bounding box center [245, 136] width 71 height 10
type input "[PERSON_NAME]/0952558101/"
type input "Angle-10"
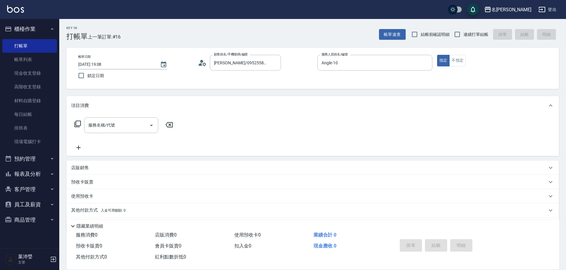
click at [78, 124] on icon at bounding box center [77, 123] width 7 height 7
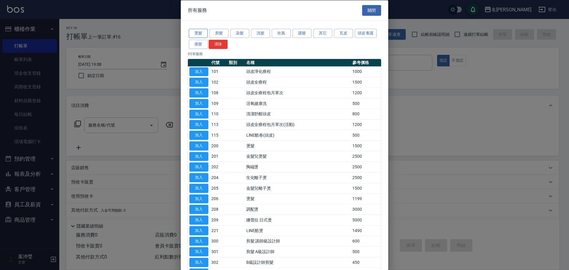
click at [199, 34] on button "燙髮" at bounding box center [198, 33] width 19 height 9
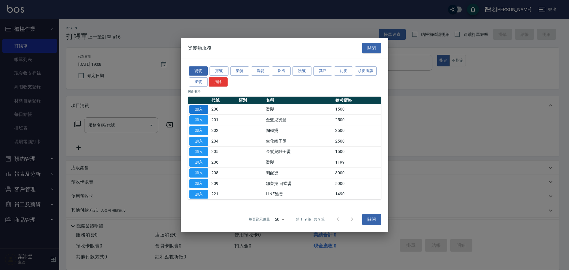
click at [195, 109] on button "加入" at bounding box center [198, 109] width 19 height 9
type input "燙髮(200)"
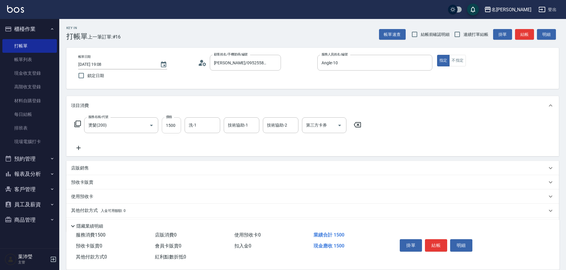
click at [179, 126] on input "1500" at bounding box center [171, 125] width 19 height 16
type input "3000"
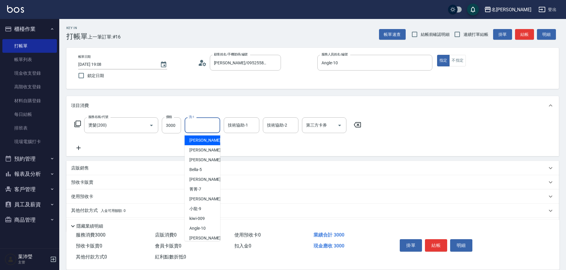
click at [208, 123] on input "洗-1" at bounding box center [202, 125] width 30 height 10
type input "慈均-15"
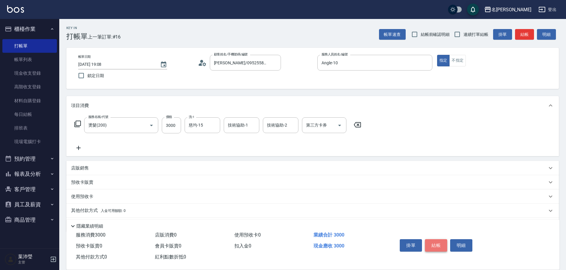
click at [437, 243] on button "結帳" at bounding box center [436, 245] width 22 height 12
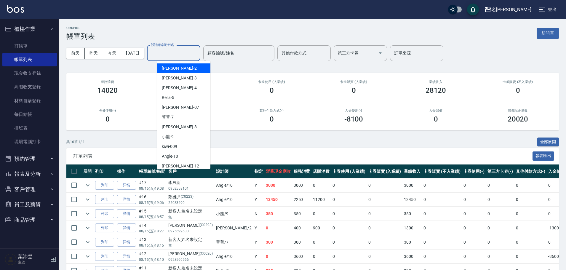
click at [182, 56] on input "設計師編號/姓名" at bounding box center [174, 53] width 48 height 10
click at [195, 155] on div "Angle -10" at bounding box center [183, 156] width 53 height 10
type input "Angle-10"
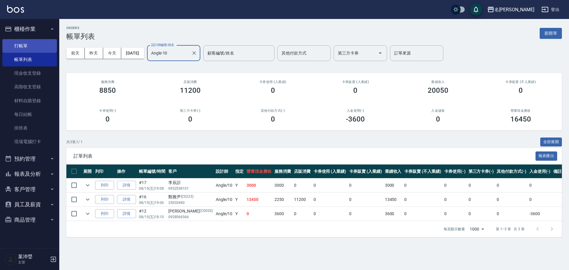
click at [28, 50] on link "打帳單" at bounding box center [29, 46] width 54 height 14
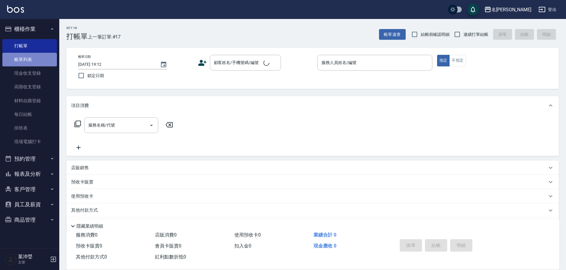
click at [27, 58] on link "帳單列表" at bounding box center [29, 60] width 54 height 14
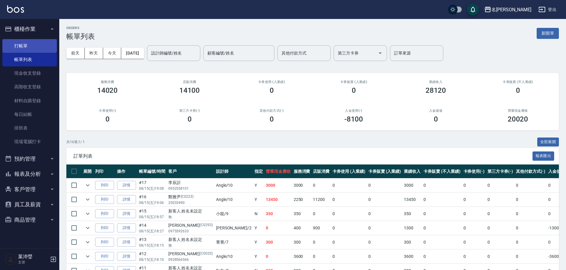
click at [25, 45] on link "打帳單" at bounding box center [29, 46] width 54 height 14
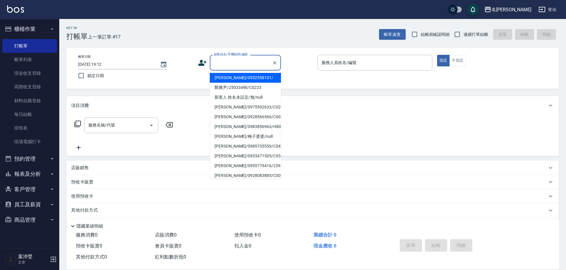
click at [238, 64] on input "顧客姓名/手機號碼/編號" at bounding box center [240, 62] width 57 height 10
click at [235, 95] on li "[PERSON_NAME]/09330000/C0441" at bounding box center [245, 97] width 71 height 10
type input "[PERSON_NAME]/09330000/C0441"
type input "敏卉-2"
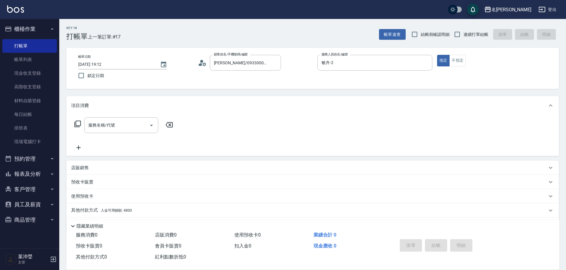
click at [78, 123] on icon at bounding box center [77, 123] width 7 height 7
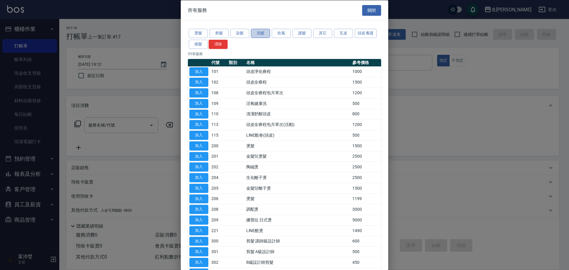
click at [257, 35] on button "洗髮" at bounding box center [260, 33] width 19 height 9
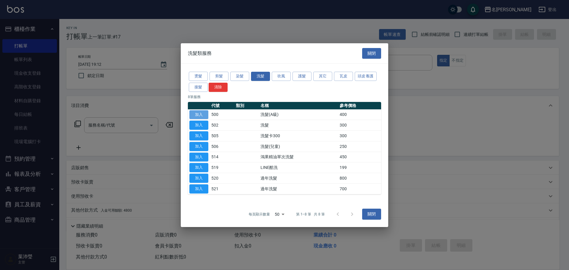
click at [196, 115] on button "加入" at bounding box center [198, 114] width 19 height 9
type input "洗髮(A級)(500)"
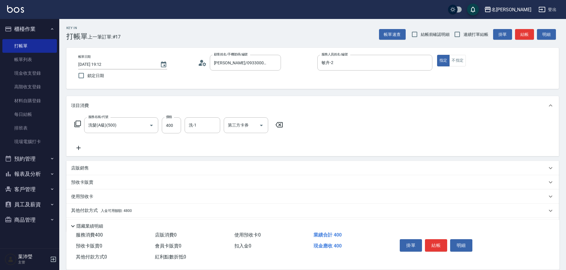
click at [82, 170] on p "店販銷售" at bounding box center [80, 168] width 18 height 6
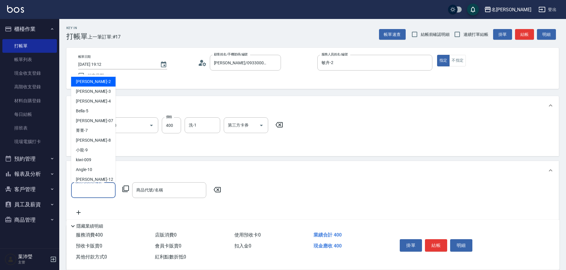
click at [80, 186] on input "服務人員姓名/編號" at bounding box center [93, 190] width 39 height 10
click at [100, 82] on div "敏卉 -2" at bounding box center [93, 82] width 44 height 10
type input "敏卉-2"
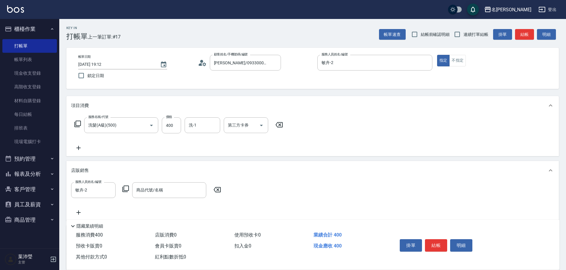
click at [124, 188] on icon at bounding box center [125, 188] width 7 height 7
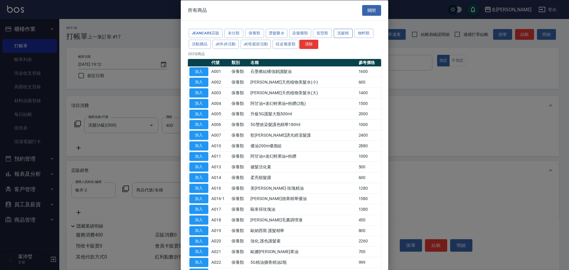
click at [342, 31] on button "洗髮精" at bounding box center [342, 33] width 19 height 9
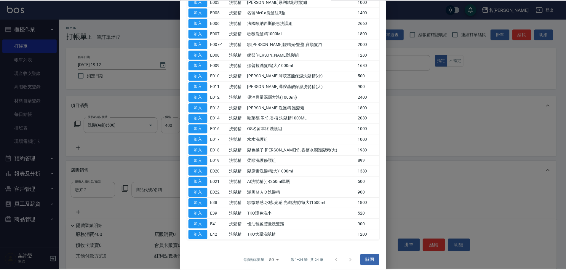
scroll to position [83, 0]
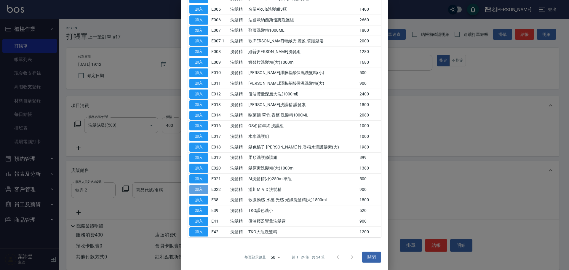
click at [202, 188] on button "加入" at bounding box center [198, 189] width 19 height 9
type input "瀧川ＭＡＤ洗髮精"
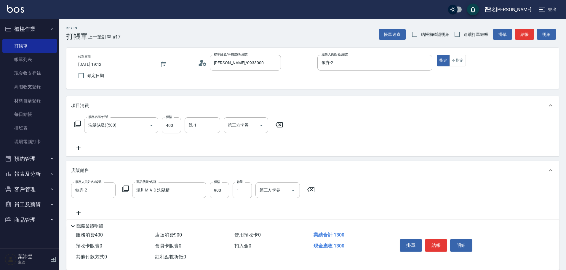
click at [125, 188] on icon at bounding box center [125, 188] width 7 height 7
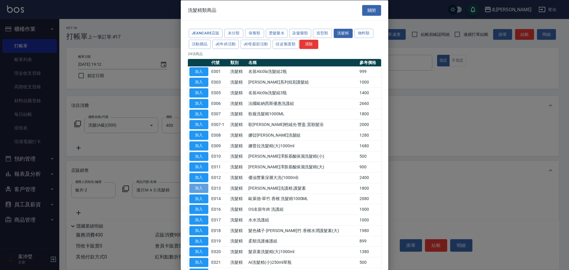
click at [195, 188] on button "加入" at bounding box center [198, 187] width 19 height 9
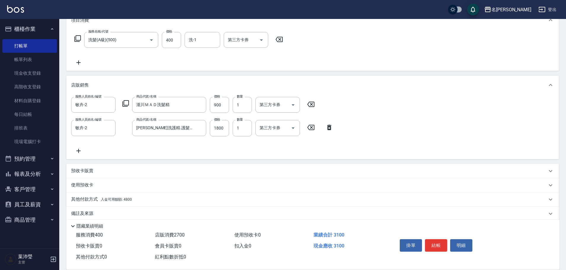
scroll to position [93, 0]
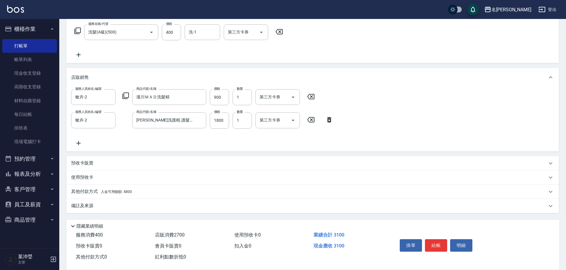
click at [85, 190] on p "其他付款方式 入金可用餘額: 4800" at bounding box center [101, 191] width 61 height 7
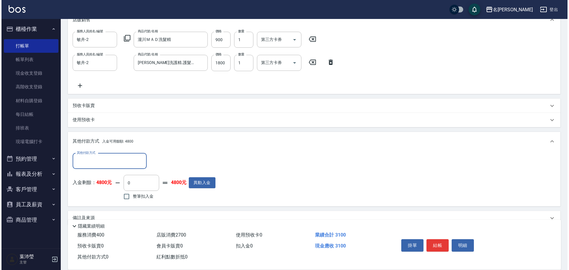
scroll to position [163, 0]
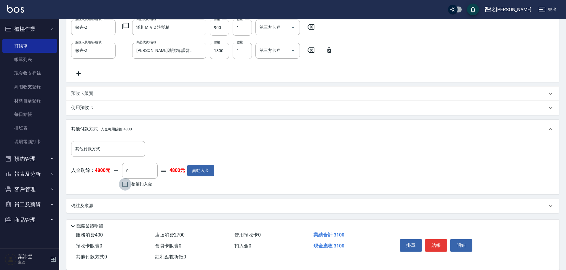
click at [125, 184] on input "整筆扣入金" at bounding box center [125, 184] width 12 height 12
checkbox input "true"
type input "3100"
click at [465, 242] on button "明細" at bounding box center [461, 245] width 22 height 12
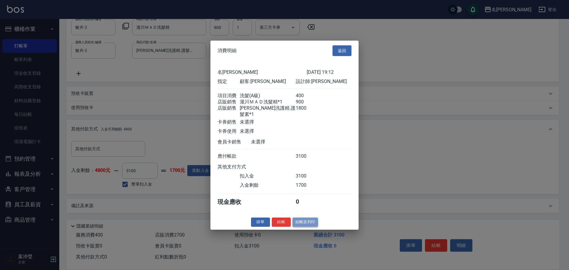
click at [305, 222] on button "結帳並列印" at bounding box center [305, 221] width 26 height 9
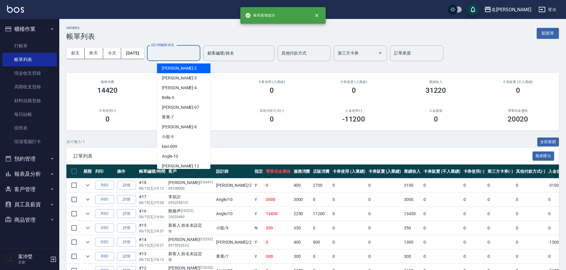
click at [187, 55] on input "設計師編號/姓名" at bounding box center [174, 53] width 48 height 10
click at [188, 67] on div "敏卉 -2" at bounding box center [183, 68] width 53 height 10
type input "敏卉-2"
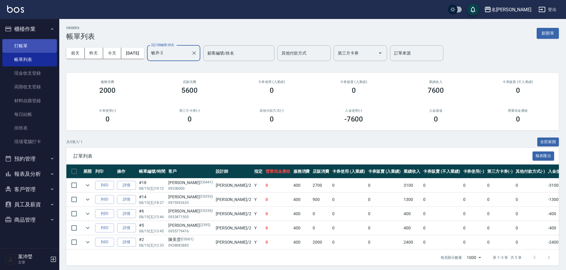
click at [37, 43] on link "打帳單" at bounding box center [29, 46] width 54 height 14
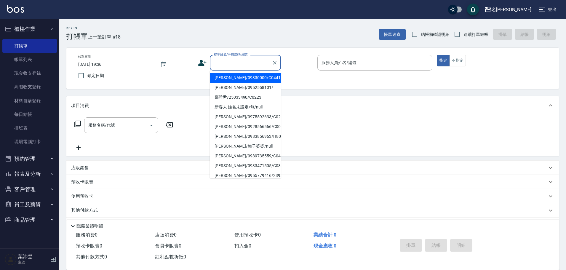
click at [230, 61] on input "顧客姓名/手機號碼/編號" at bounding box center [240, 62] width 57 height 10
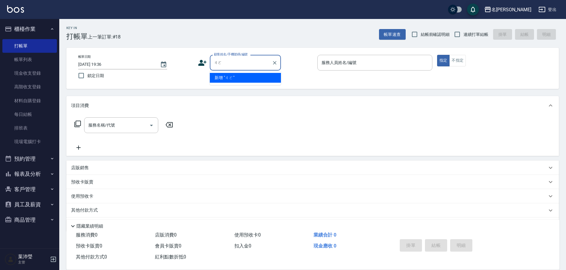
type input "ㄐ"
type input "ㄍ"
click at [235, 75] on li "陳儷今/0961076338/B50195" at bounding box center [245, 78] width 71 height 10
type input "陳儷今/0961076338/B50195"
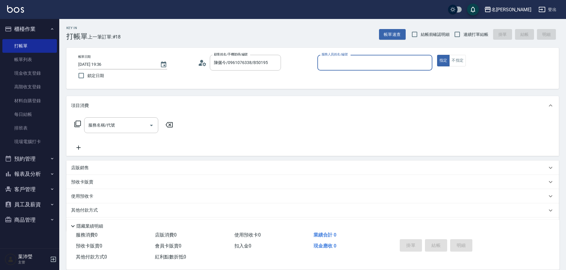
type input "Bella-5"
drag, startPoint x: 126, startPoint y: 120, endPoint x: 122, endPoint y: 118, distance: 4.2
click at [125, 120] on input "服務名稱/代號" at bounding box center [117, 125] width 60 height 10
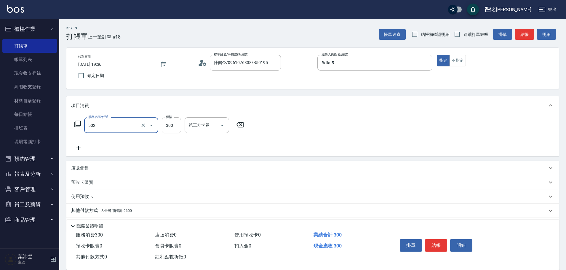
type input "洗髮(502)"
type input "250"
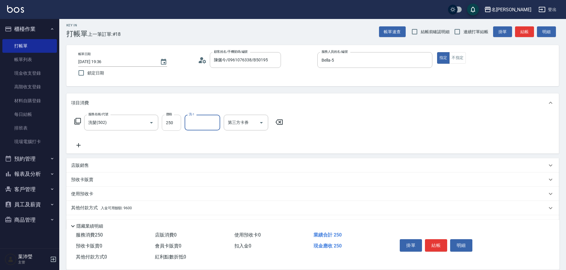
scroll to position [19, 0]
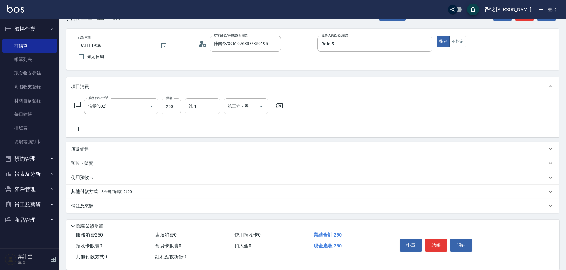
click at [171, 191] on div "其他付款方式 入金可用餘額: 9600" at bounding box center [309, 191] width 476 height 7
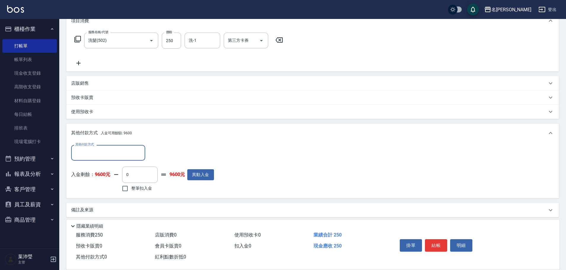
scroll to position [86, 0]
click at [129, 190] on input "整筆扣入金" at bounding box center [125, 187] width 12 height 12
checkbox input "true"
type input "250"
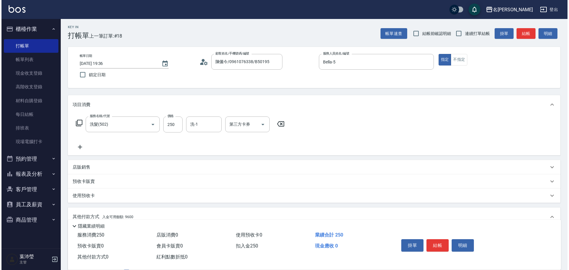
scroll to position [0, 0]
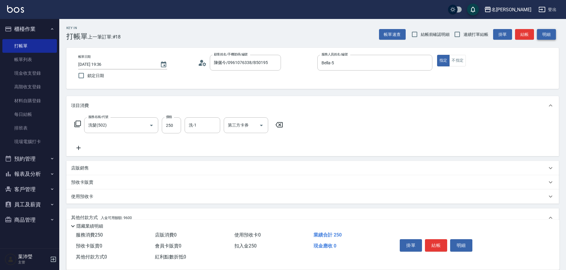
click at [545, 33] on button "明細" at bounding box center [546, 34] width 19 height 11
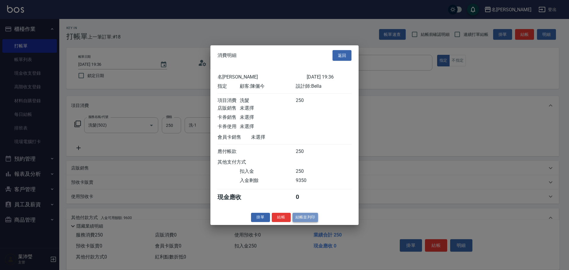
click at [310, 222] on button "結帳並列印" at bounding box center [305, 217] width 26 height 9
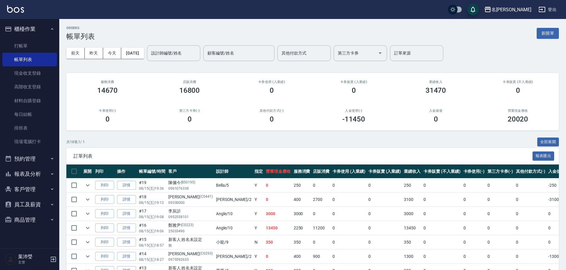
click at [535, 31] on div "ORDERS 帳單列表 新開單" at bounding box center [312, 33] width 492 height 15
click at [541, 33] on button "新開單" at bounding box center [547, 33] width 22 height 11
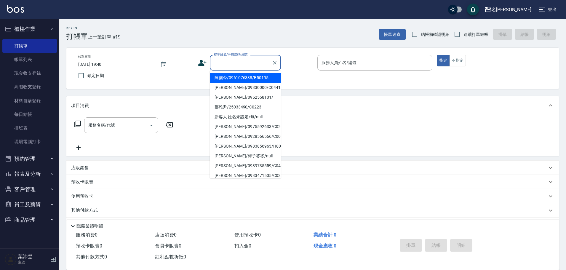
click at [230, 65] on input "顧客姓名/手機號碼/編號" at bounding box center [240, 62] width 57 height 10
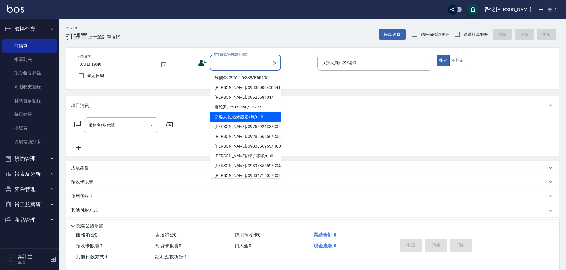
drag, startPoint x: 230, startPoint y: 117, endPoint x: 268, endPoint y: 97, distance: 43.0
click at [231, 114] on li "新客人 姓名未設定/無/null" at bounding box center [245, 117] width 71 height 10
type input "新客人 姓名未設定/無/null"
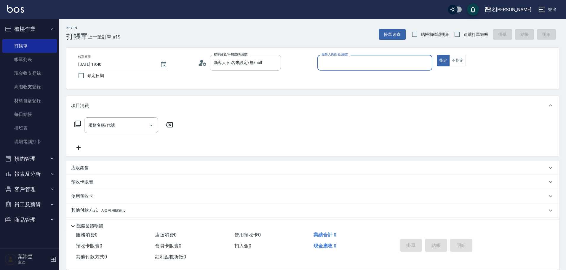
click at [431, 64] on div "服務人員姓名/編號" at bounding box center [374, 63] width 115 height 16
type input "[PERSON_NAME]-12"
type button "true"
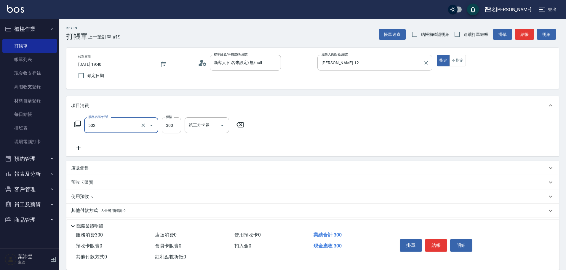
type input "洗髮(502)"
click at [80, 123] on icon at bounding box center [77, 123] width 7 height 7
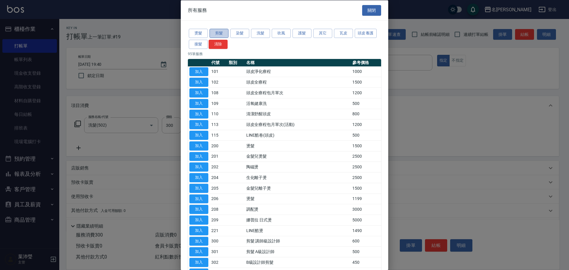
click at [224, 33] on button "剪髮" at bounding box center [218, 33] width 19 height 9
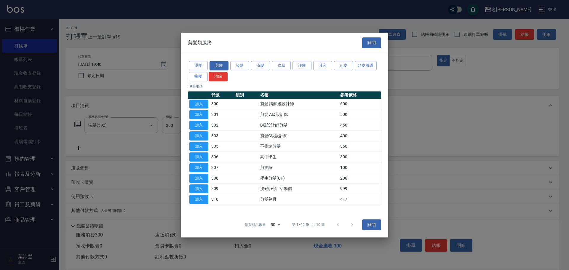
click at [209, 145] on td "加入" at bounding box center [199, 146] width 22 height 11
click at [209, 148] on td "加入" at bounding box center [199, 146] width 22 height 11
click at [204, 144] on button "加入" at bounding box center [198, 146] width 19 height 9
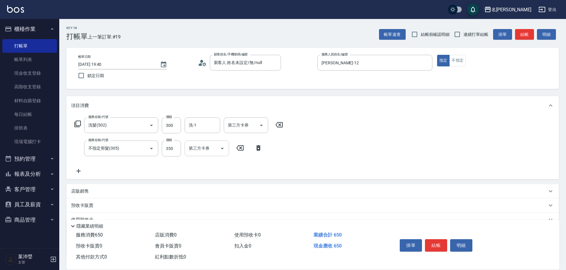
click at [187, 150] on div "第三方卡券" at bounding box center [207, 148] width 44 height 16
type input "200"
click at [432, 243] on button "結帳" at bounding box center [436, 245] width 22 height 12
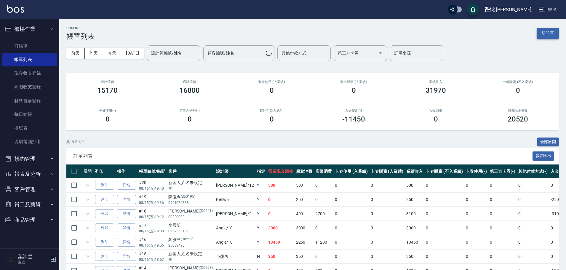
click at [541, 28] on button "新開單" at bounding box center [547, 33] width 22 height 11
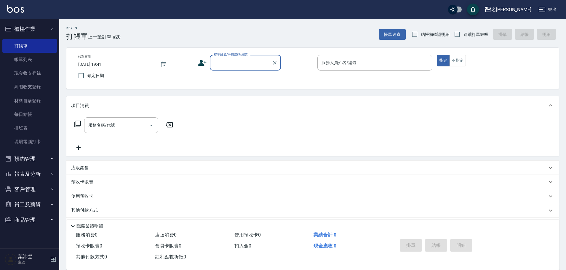
click at [235, 68] on div "顧客姓名/手機號碼/編號" at bounding box center [245, 63] width 71 height 16
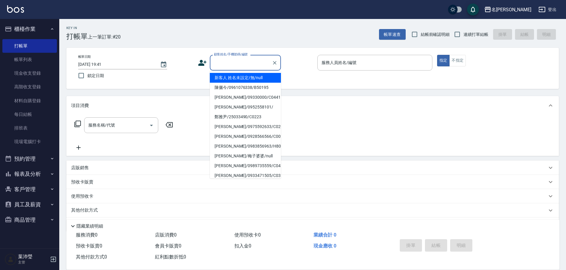
click at [222, 80] on li "新客人 姓名未設定/無/null" at bounding box center [245, 78] width 71 height 10
type input "新客人 姓名未設定/無/null"
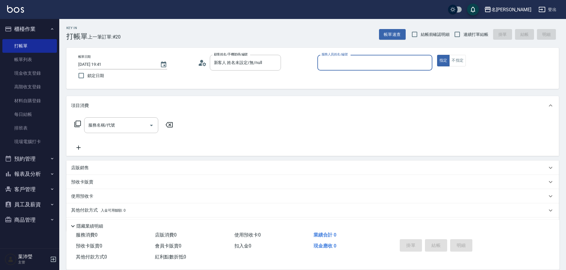
click at [460, 52] on div "帳單日期 [DATE] 19:41 鎖定日期 顧客姓名/手機號碼/編號 新客人 姓名未設定/無/null 顧客姓名/手機號碼/編號 服務人員姓名/編號 服務人…" at bounding box center [312, 68] width 492 height 41
click at [461, 54] on div "帳單日期 [DATE] 19:41 鎖定日期 顧客姓名/手機號碼/編號 新客人 姓名未設定/無/null 顧客姓名/手機號碼/編號 服務人員姓名/編號 服務人…" at bounding box center [312, 68] width 492 height 41
drag, startPoint x: 450, startPoint y: 60, endPoint x: 446, endPoint y: 60, distance: 4.5
click at [450, 60] on button "不指定" at bounding box center [457, 61] width 17 height 12
click at [410, 67] on input "服務人員姓名/編號" at bounding box center [375, 62] width 110 height 10
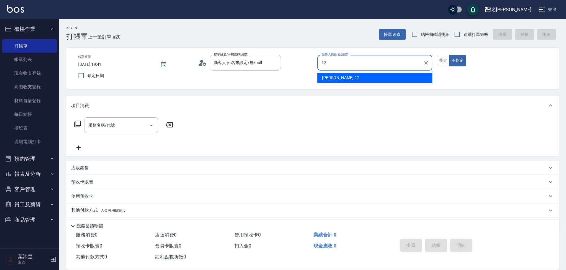
type input "[PERSON_NAME]-12"
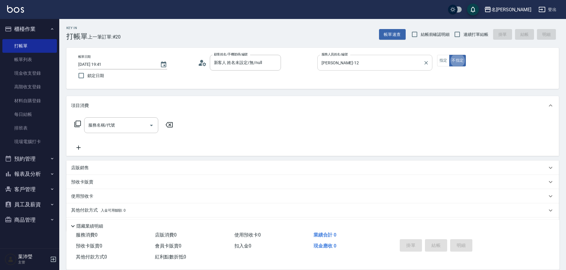
type button "false"
type input "5"
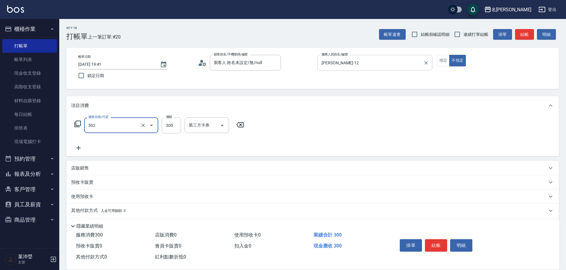
type input "洗髮(502)"
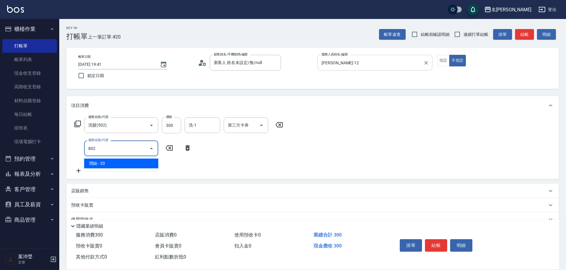
type input "潤絲(802)"
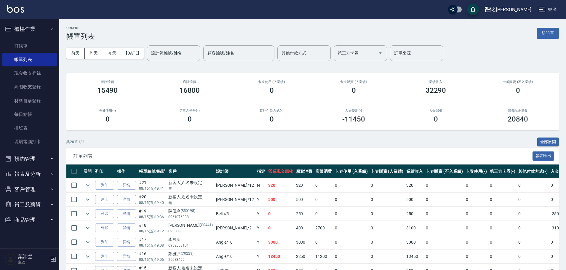
drag, startPoint x: 402, startPoint y: 57, endPoint x: 343, endPoint y: 86, distance: 66.0
click at [387, 69] on div "ORDERS 帳單列表 新開單 [DATE] [DATE] [DATE] [DATE] 設計師編號/姓名 設計師編號/姓名 顧客編號/姓名 顧客編號/姓名 其…" at bounding box center [312, 252] width 506 height 467
drag, startPoint x: 38, startPoint y: 69, endPoint x: 59, endPoint y: 77, distance: 22.1
click at [38, 70] on link "現金收支登錄" at bounding box center [29, 73] width 54 height 14
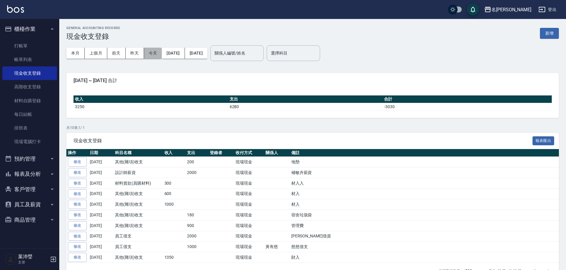
click at [150, 53] on button "今天" at bounding box center [153, 53] width 18 height 11
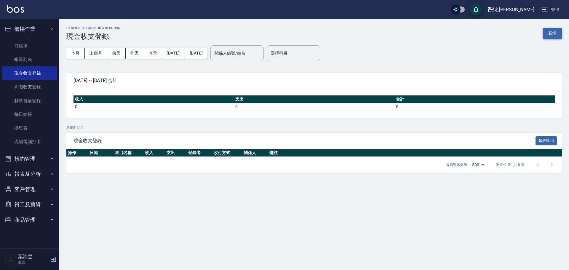
click at [547, 34] on button "新增" at bounding box center [552, 33] width 19 height 11
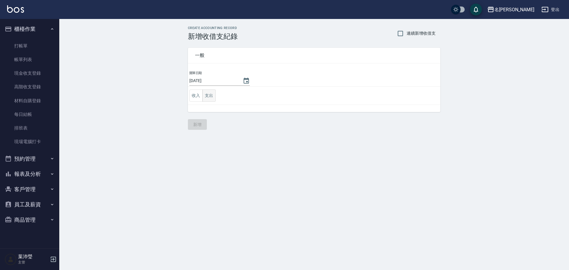
click at [210, 95] on button "支出" at bounding box center [208, 95] width 13 height 12
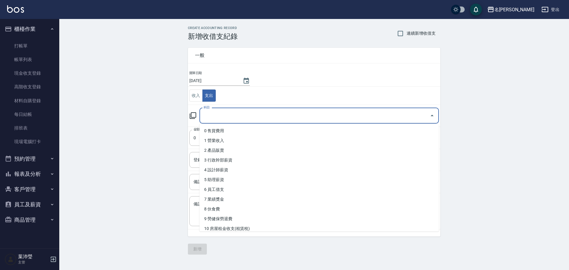
drag, startPoint x: 225, startPoint y: 116, endPoint x: 256, endPoint y: 131, distance: 33.8
click at [225, 116] on input "科目" at bounding box center [314, 115] width 225 height 10
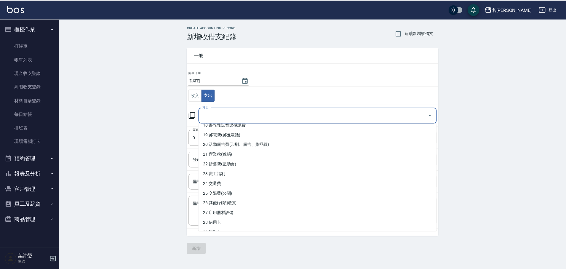
scroll to position [177, 0]
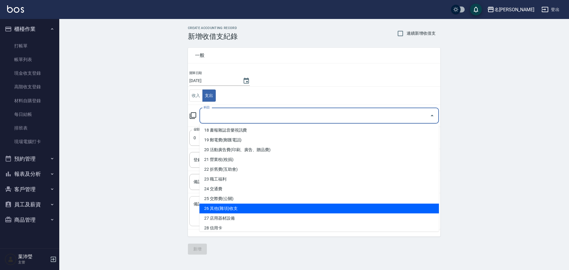
click at [292, 208] on li "26 其他(雜項)收支" at bounding box center [318, 208] width 239 height 10
type input "26 其他(雜項)收支"
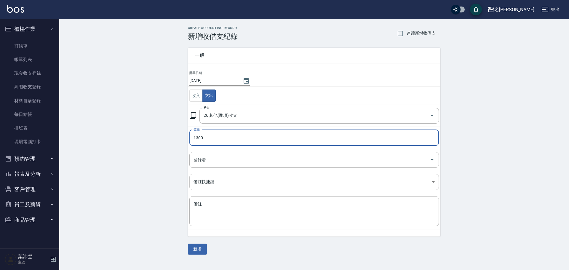
type input "1300"
click at [219, 182] on body "名留龍江 登出 櫃檯作業 打帳單 帳單列表 現金收支登錄 高階收支登錄 材料自購登錄 每日結帳 排班表 現場電腦打卡 預約管理 預約管理 單日預約紀錄 單週預…" at bounding box center [284, 135] width 569 height 270
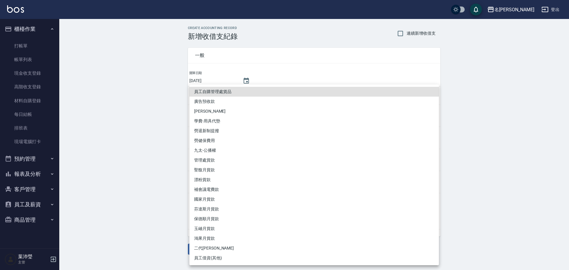
click at [551, 147] on div at bounding box center [284, 135] width 569 height 270
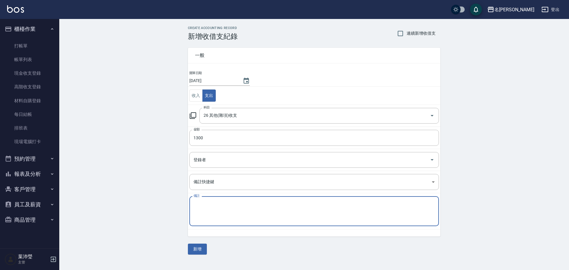
drag, startPoint x: 255, startPoint y: 219, endPoint x: 261, endPoint y: 206, distance: 14.6
click at [254, 219] on textarea "備註" at bounding box center [313, 211] width 241 height 20
type textarea "清潔費"
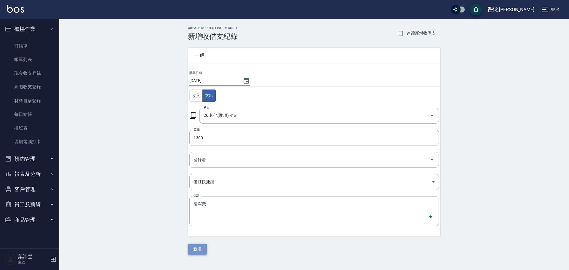
click at [200, 249] on button "新增" at bounding box center [197, 248] width 19 height 11
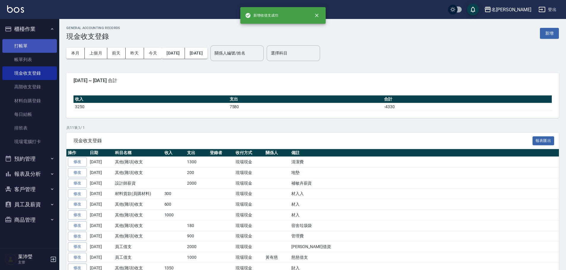
click at [33, 45] on link "打帳單" at bounding box center [29, 46] width 54 height 14
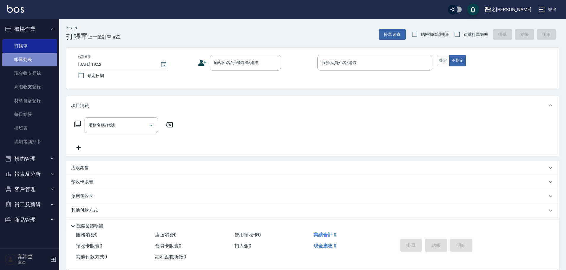
click at [43, 61] on link "帳單列表" at bounding box center [29, 60] width 54 height 14
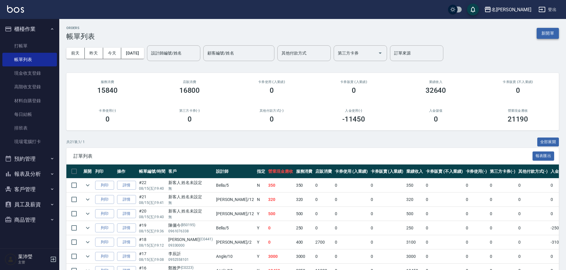
click at [543, 31] on button "新開單" at bounding box center [547, 33] width 22 height 11
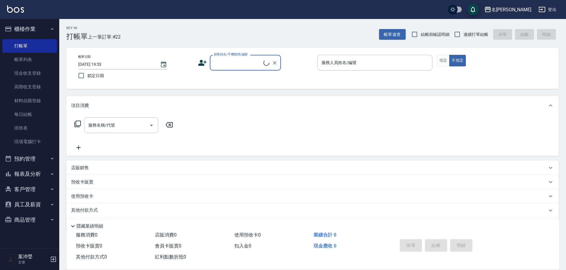
click at [260, 56] on div "顧客姓名/手機號碼/編號" at bounding box center [245, 63] width 71 height 16
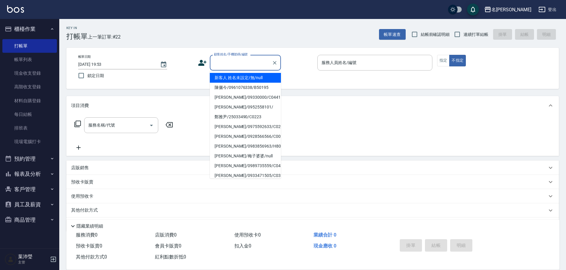
click at [256, 79] on li "新客人 姓名未設定/無/null" at bounding box center [245, 78] width 71 height 10
type input "新客人 姓名未設定/無/null"
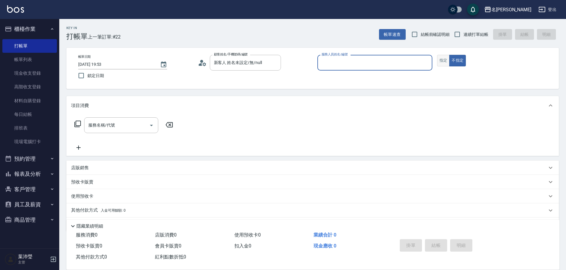
click at [443, 63] on button "指定" at bounding box center [443, 61] width 13 height 12
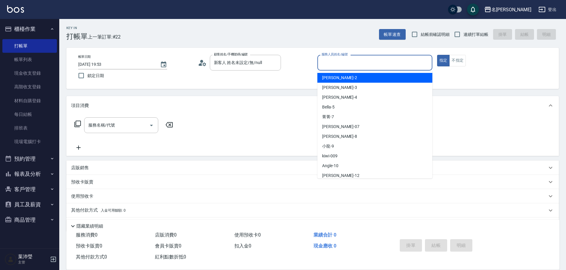
click at [407, 65] on input "服務人員姓名/編號" at bounding box center [375, 62] width 110 height 10
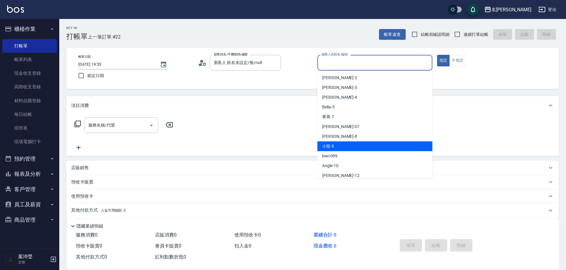
drag, startPoint x: 348, startPoint y: 147, endPoint x: 307, endPoint y: 147, distance: 40.3
click at [348, 147] on div "小龍 -9" at bounding box center [374, 146] width 115 height 10
type input "小龍-9"
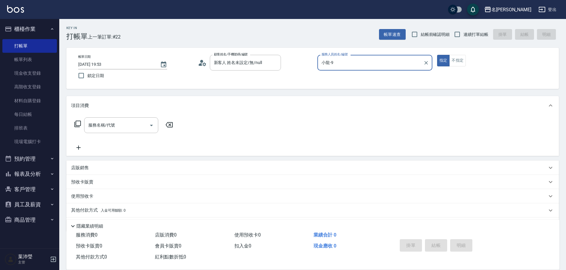
click at [78, 125] on icon at bounding box center [77, 123] width 7 height 7
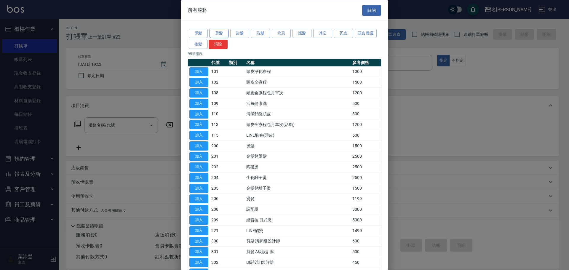
click at [226, 31] on button "剪髮" at bounding box center [218, 33] width 19 height 9
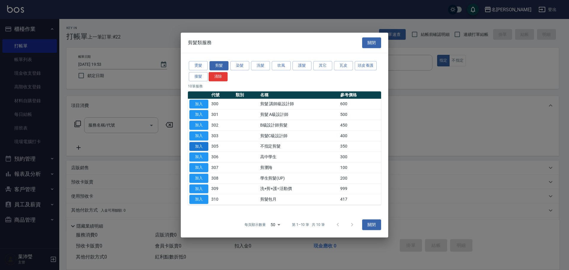
click at [204, 145] on button "加入" at bounding box center [198, 146] width 19 height 9
type input "不指定剪髮(305)"
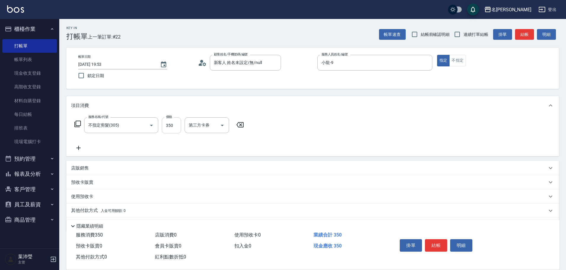
click at [173, 124] on input "350" at bounding box center [171, 125] width 19 height 16
type input "150"
click at [440, 241] on button "結帳" at bounding box center [436, 245] width 22 height 12
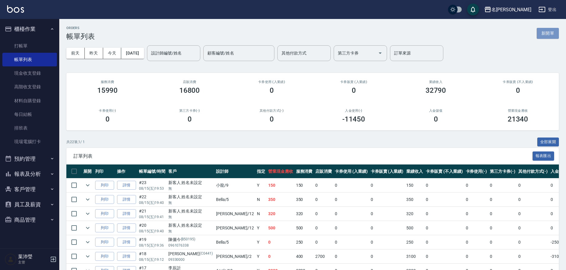
click at [546, 34] on button "新開單" at bounding box center [547, 33] width 22 height 11
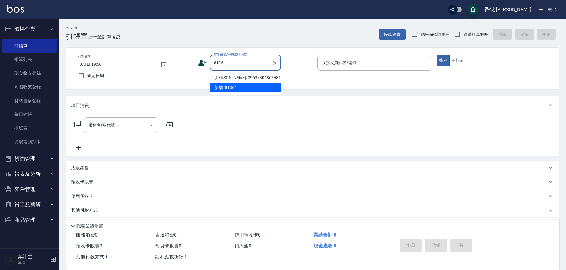
click at [238, 72] on ul "[PERSON_NAME]/0963730686/H8136 新增 "8136"" at bounding box center [245, 82] width 71 height 24
click at [239, 76] on li "[PERSON_NAME]/0963730686/H8136" at bounding box center [245, 78] width 71 height 10
type input "[PERSON_NAME]/0963730686/H8136"
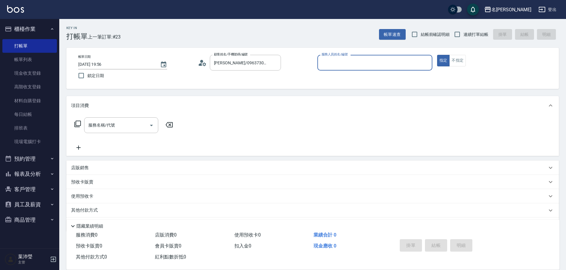
type input "Emma-8"
click at [334, 65] on input "Emma-8" at bounding box center [370, 62] width 101 height 10
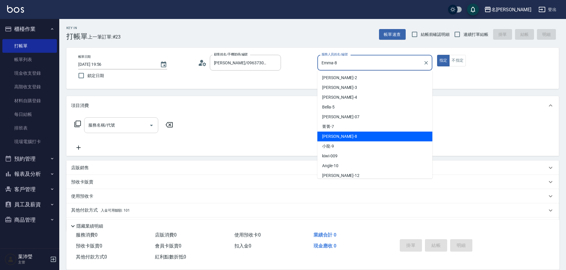
click at [120, 127] on input "服務名稱/代號" at bounding box center [117, 125] width 60 height 10
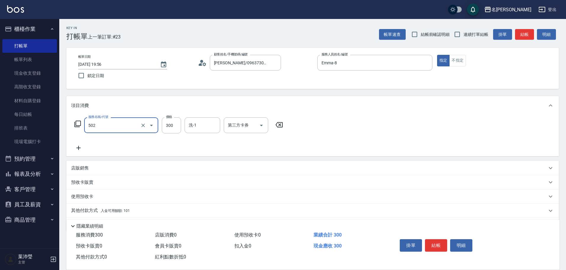
type input "洗髮(502)"
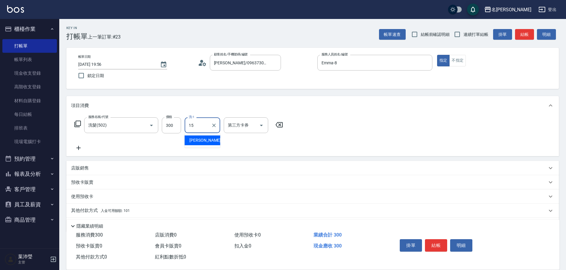
type input "慈均-15"
click at [276, 62] on icon "Clear" at bounding box center [275, 63] width 6 height 6
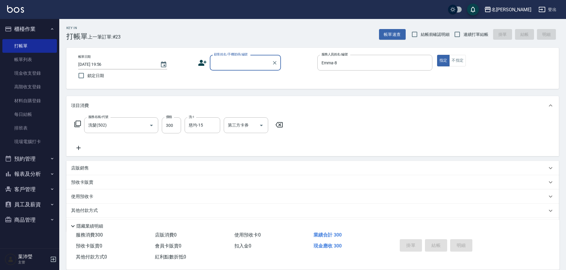
click at [250, 65] on input "顧客姓名/手機號碼/編號" at bounding box center [240, 62] width 57 height 10
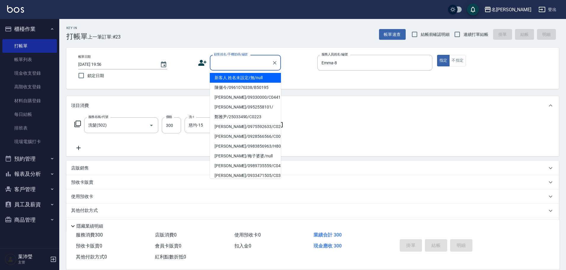
click at [260, 77] on li "新客人 姓名未設定/無/null" at bounding box center [245, 78] width 71 height 10
type input "新客人 姓名未設定/無/null"
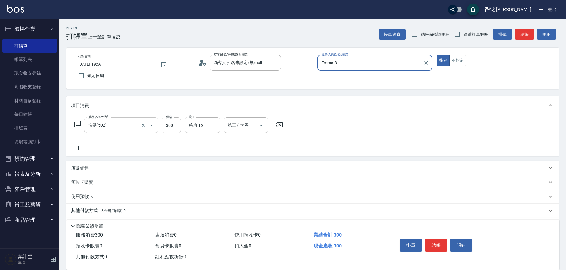
click at [124, 130] on input "洗髮(502)" at bounding box center [113, 125] width 52 height 10
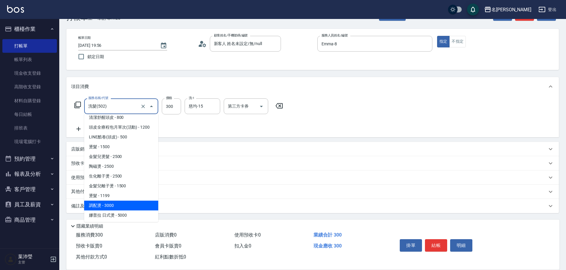
scroll to position [118, 0]
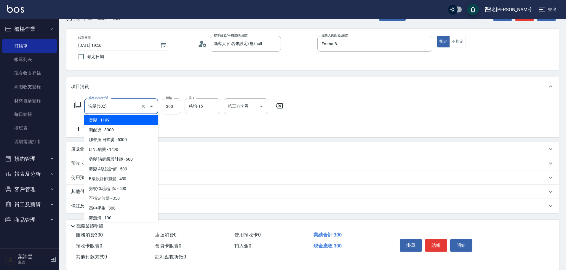
click at [123, 122] on span "燙髮 - 1199" at bounding box center [121, 120] width 74 height 10
type input "燙髮(206)"
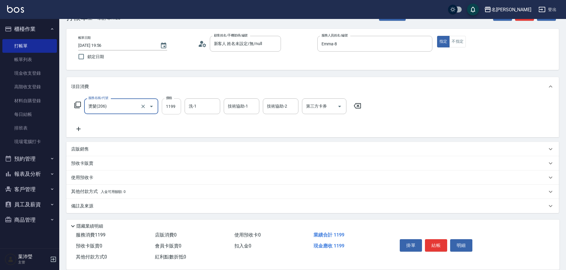
click at [167, 109] on input "1199" at bounding box center [171, 106] width 19 height 16
type input "3000"
click at [77, 128] on icon at bounding box center [78, 128] width 15 height 7
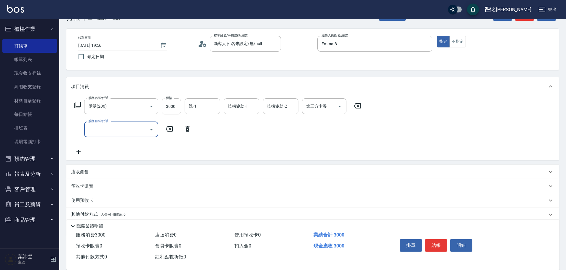
click at [103, 133] on input "服務名稱/代號" at bounding box center [117, 129] width 60 height 10
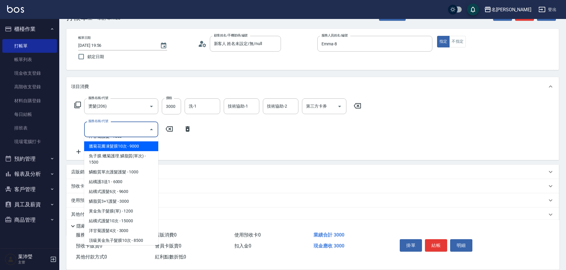
scroll to position [385, 0]
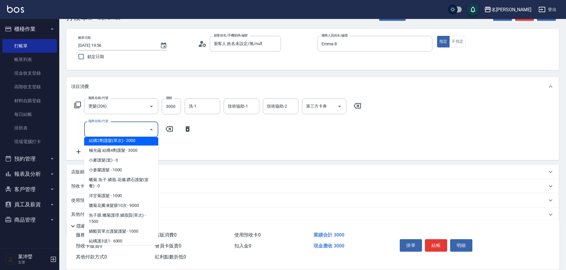
drag, startPoint x: 128, startPoint y: 144, endPoint x: 161, endPoint y: 132, distance: 34.5
click at [129, 144] on span "結構2劑護髮(單次) - 2000" at bounding box center [121, 141] width 74 height 10
type input "結構2劑護髮(單次)(602)"
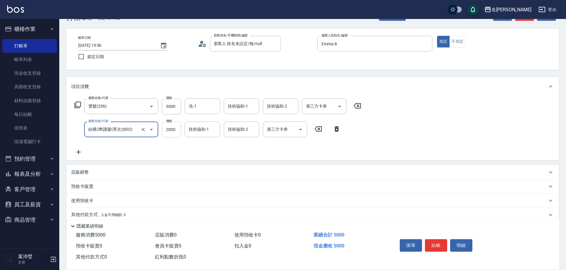
click at [163, 130] on input "2000" at bounding box center [171, 129] width 19 height 16
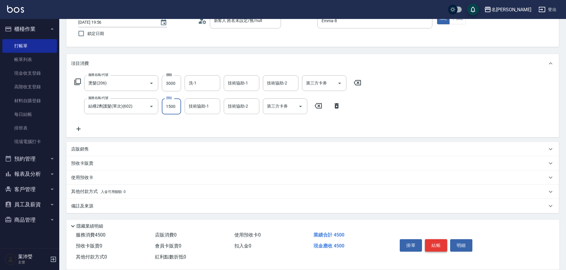
type input "1500"
drag, startPoint x: 438, startPoint y: 242, endPoint x: 438, endPoint y: 237, distance: 5.3
click at [439, 242] on button "結帳" at bounding box center [436, 245] width 22 height 12
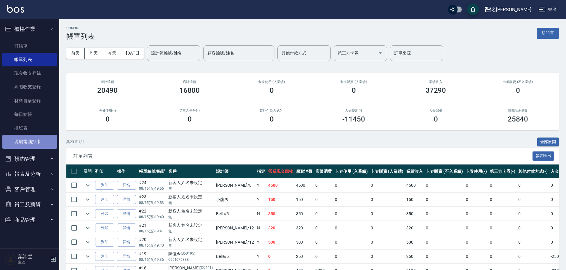
click at [49, 142] on link "現場電腦打卡" at bounding box center [29, 142] width 54 height 14
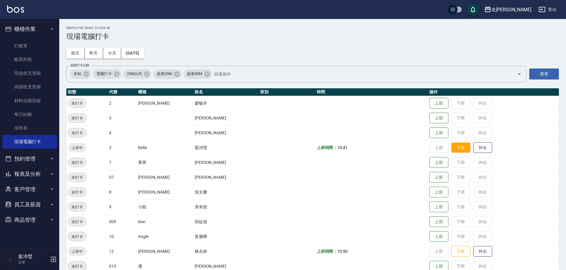
click at [453, 148] on button "下班" at bounding box center [460, 147] width 19 height 10
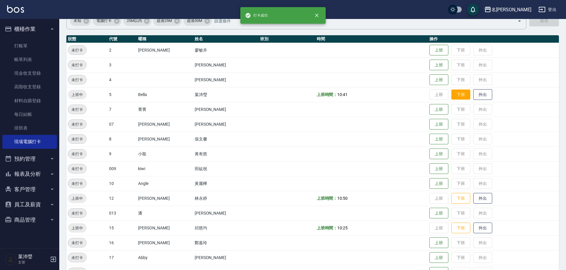
scroll to position [118, 0]
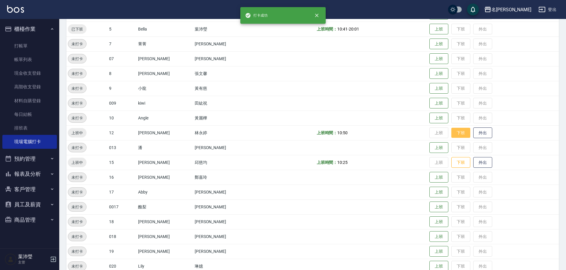
click at [452, 133] on button "下班" at bounding box center [460, 133] width 19 height 10
click at [451, 163] on button "下班" at bounding box center [460, 162] width 19 height 10
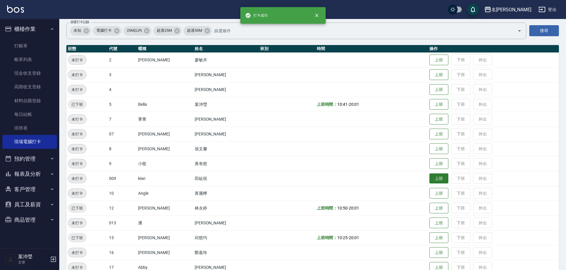
scroll to position [0, 0]
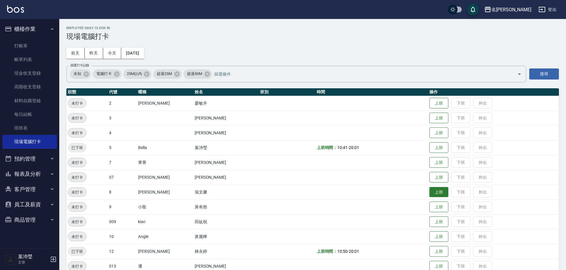
drag, startPoint x: 425, startPoint y: 192, endPoint x: 427, endPoint y: 196, distance: 4.9
click at [429, 196] on button "上班" at bounding box center [438, 192] width 19 height 10
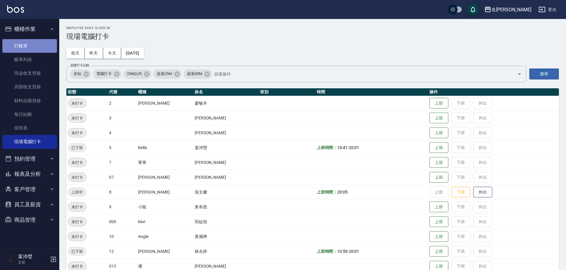
click at [27, 50] on link "打帳單" at bounding box center [29, 46] width 54 height 14
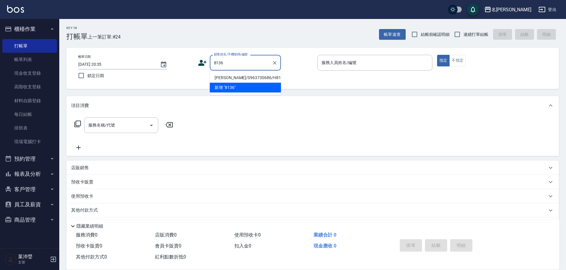
click at [214, 78] on li "[PERSON_NAME]/0963730686/H8136" at bounding box center [245, 78] width 71 height 10
type input "[PERSON_NAME]/0963730686/H8136"
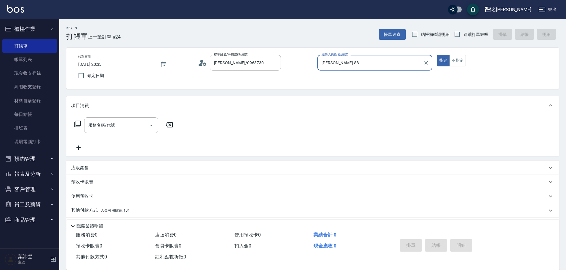
click at [437, 55] on button "指定" at bounding box center [443, 61] width 13 height 12
type input "Emma-8"
type button "true"
click at [119, 128] on input "服務名稱/代號" at bounding box center [117, 125] width 60 height 10
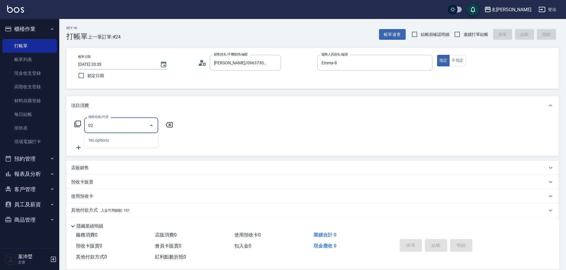
drag, startPoint x: 109, startPoint y: 126, endPoint x: 62, endPoint y: 129, distance: 47.2
click at [62, 129] on div "Key In 打帳單 上一筆訂單:#24 帳單速查 結帳前確認明細 連續打單結帳 掛單 結帳 明細 帳單日期 [DATE] 20:35 鎖定日期 顧客姓名/手…" at bounding box center [312, 154] width 506 height 270
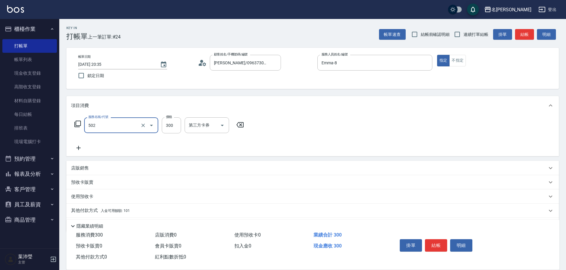
type input "洗髮(502)"
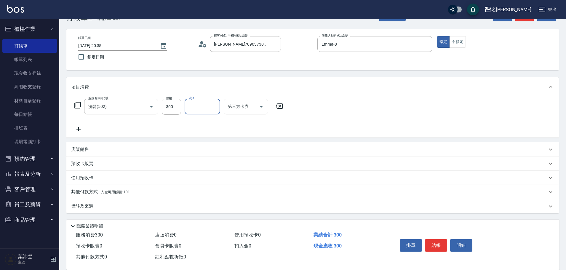
scroll to position [19, 0]
click at [98, 192] on p "其他付款方式 入金可用餘額: 101" at bounding box center [100, 191] width 59 height 7
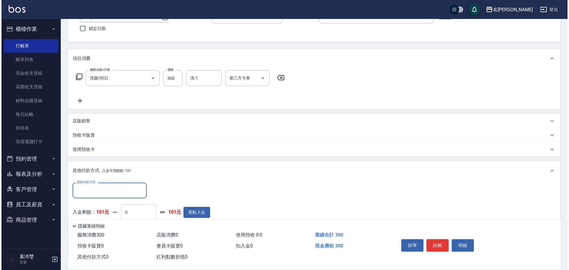
scroll to position [0, 0]
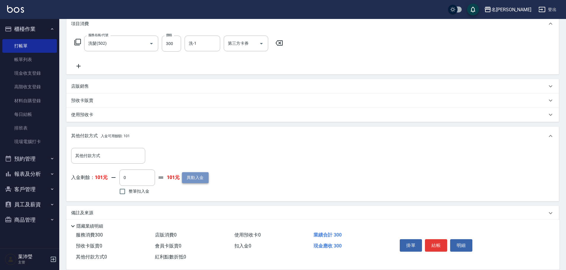
click at [192, 180] on button "異動入金" at bounding box center [195, 177] width 27 height 11
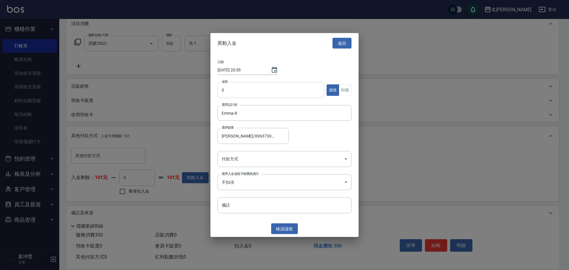
click at [219, 92] on input "0" at bounding box center [270, 90] width 107 height 16
type input "1000"
click at [234, 166] on body "名留龍江 登出 櫃檯作業 打帳單 帳單列表 現金收支登錄 高階收支登錄 材料自購登錄 每日結帳 排班表 現場電腦打卡 預約管理 預約管理 單日預約紀錄 單週預…" at bounding box center [284, 97] width 569 height 359
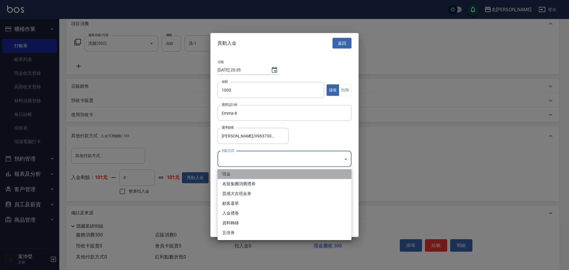
click at [235, 174] on li "現金" at bounding box center [284, 174] width 134 height 10
type input "現金"
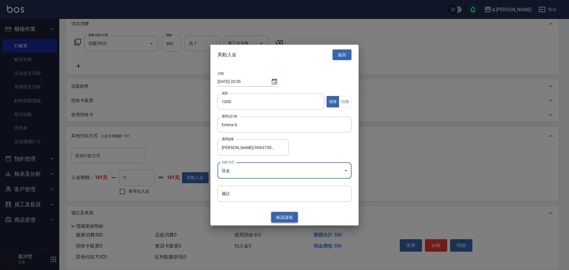
click at [281, 217] on button "確認 儲值" at bounding box center [284, 216] width 27 height 11
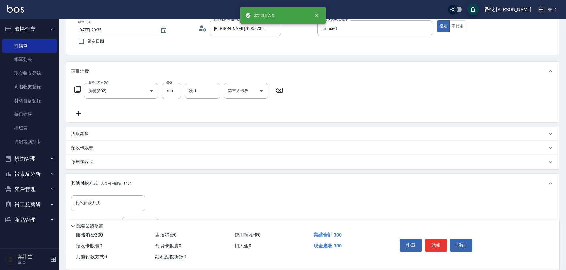
scroll to position [89, 0]
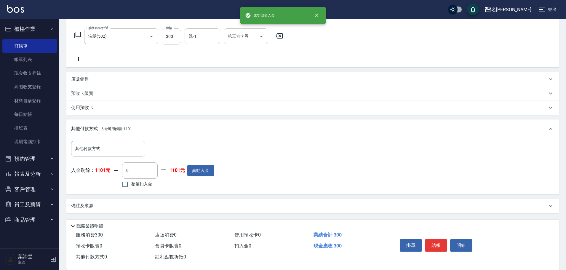
click at [141, 186] on span "整筆扣入金" at bounding box center [141, 184] width 21 height 6
click at [131, 186] on input "整筆扣入金" at bounding box center [125, 184] width 12 height 12
checkbox input "true"
type input "300"
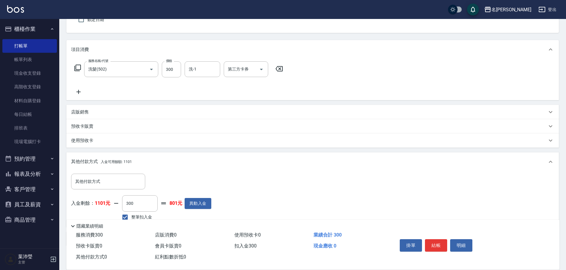
scroll to position [0, 0]
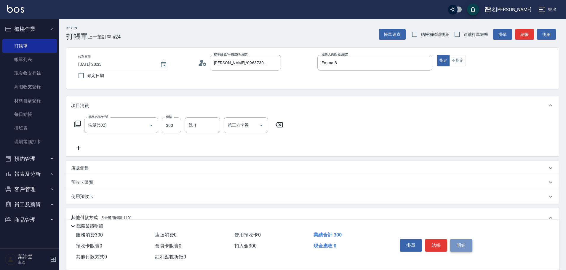
click at [456, 241] on button "明細" at bounding box center [461, 245] width 22 height 12
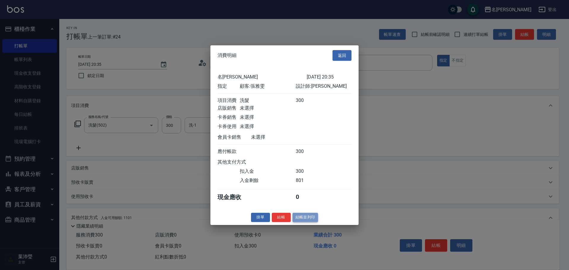
click at [313, 222] on button "結帳並列印" at bounding box center [305, 217] width 26 height 9
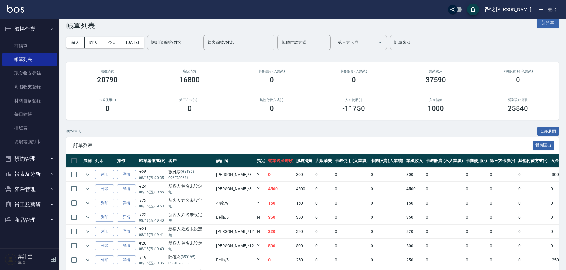
scroll to position [30, 0]
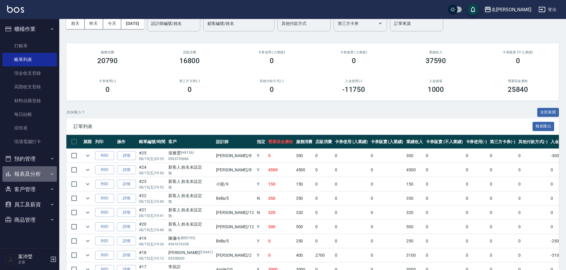
click at [35, 169] on button "報表及分析" at bounding box center [29, 173] width 54 height 15
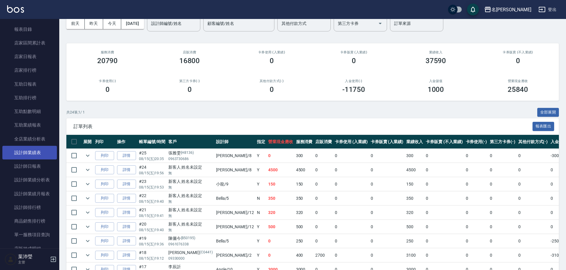
scroll to position [178, 0]
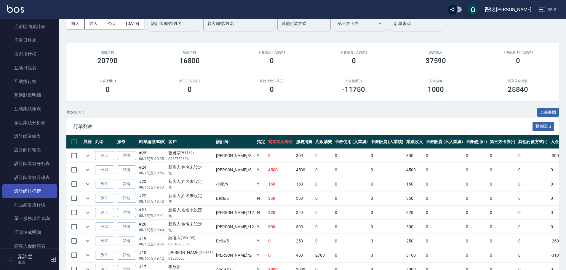
click at [38, 191] on link "設計師排行榜" at bounding box center [29, 191] width 54 height 14
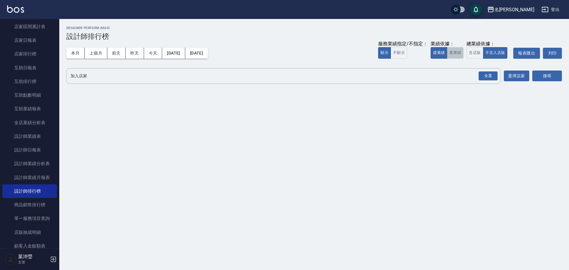
click at [455, 54] on button "實業績" at bounding box center [455, 53] width 17 height 12
click at [488, 82] on div "全選" at bounding box center [487, 76] width 21 height 16
click at [486, 78] on div "全選" at bounding box center [487, 75] width 19 height 9
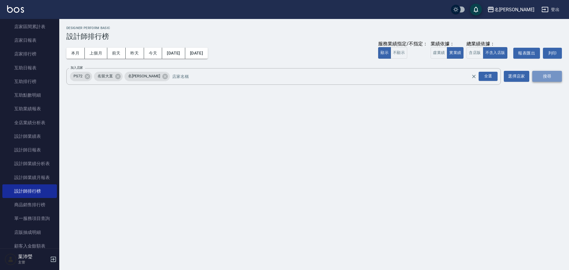
click at [553, 76] on button "搜尋" at bounding box center [547, 76] width 30 height 11
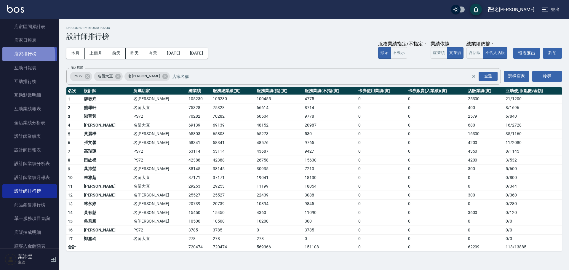
click at [18, 56] on link "店家排行榜" at bounding box center [29, 54] width 54 height 14
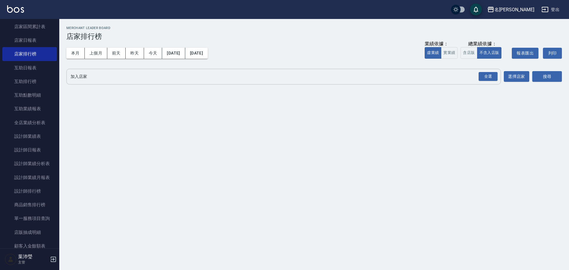
click at [130, 82] on div "全選 加入店家" at bounding box center [283, 77] width 434 height 16
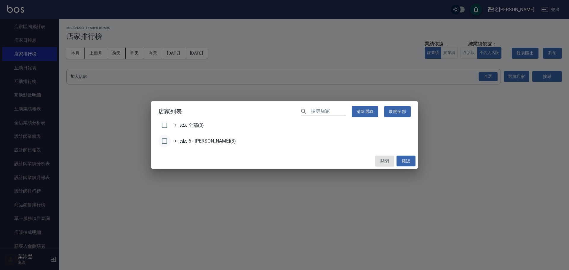
click at [164, 142] on input "checkbox" at bounding box center [164, 141] width 12 height 12
checkbox input "true"
click at [410, 163] on button "確認" at bounding box center [405, 160] width 19 height 11
checkbox input "false"
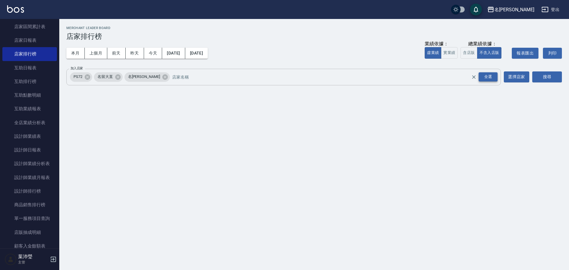
click at [484, 78] on div "全選" at bounding box center [487, 76] width 19 height 9
click at [541, 79] on button "搜尋" at bounding box center [547, 76] width 30 height 11
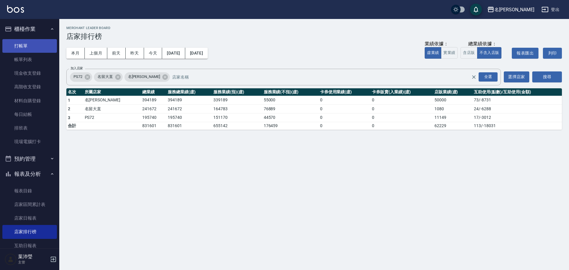
click at [20, 46] on link "打帳單" at bounding box center [29, 46] width 54 height 14
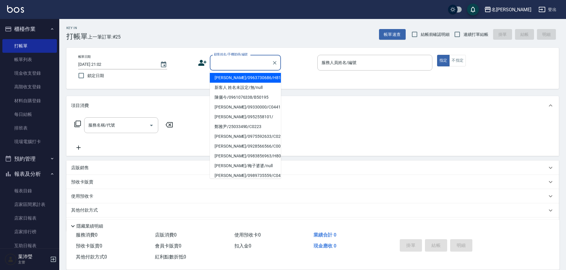
click at [237, 60] on input "顧客姓名/手機號碼/編號" at bounding box center [240, 62] width 57 height 10
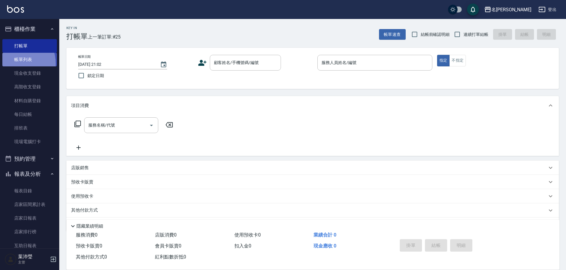
click at [15, 64] on link "帳單列表" at bounding box center [29, 60] width 54 height 14
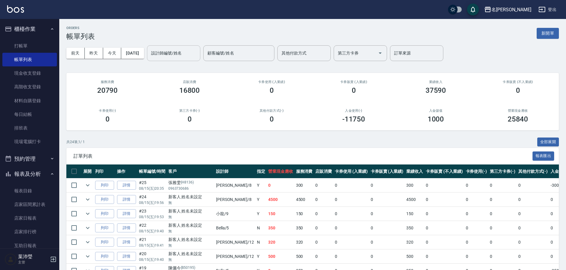
click at [198, 57] on input "設計師編號/姓名" at bounding box center [174, 53] width 48 height 10
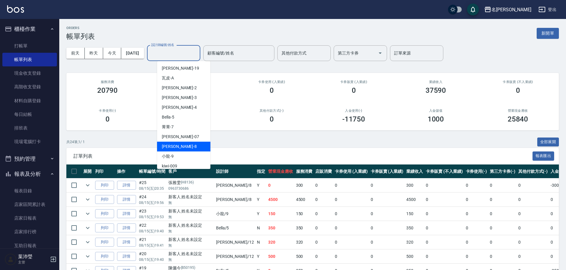
click at [187, 145] on div "Emma -8" at bounding box center [183, 147] width 53 height 10
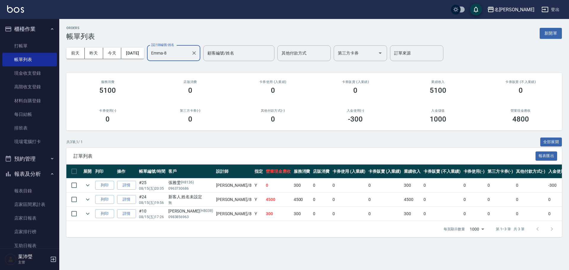
click at [181, 54] on input "Emma-8" at bounding box center [169, 53] width 39 height 10
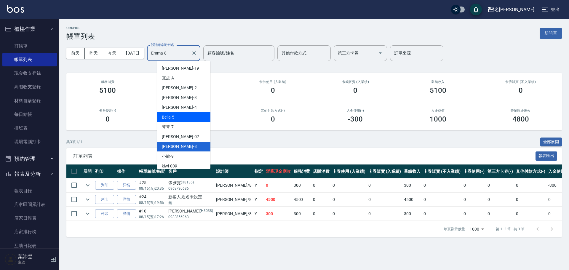
click at [170, 117] on span "Bella -5" at bounding box center [168, 117] width 12 height 6
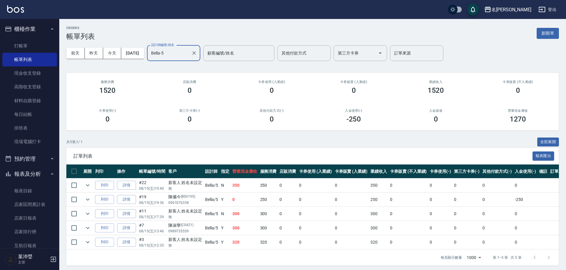
scroll to position [7, 0]
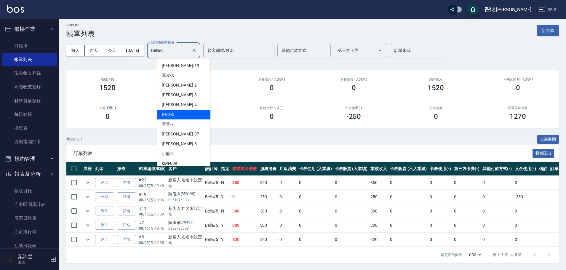
click at [187, 48] on input "Bella-5" at bounding box center [169, 50] width 39 height 10
click at [167, 141] on span "Emma -8" at bounding box center [179, 144] width 35 height 6
type input "Emma-8"
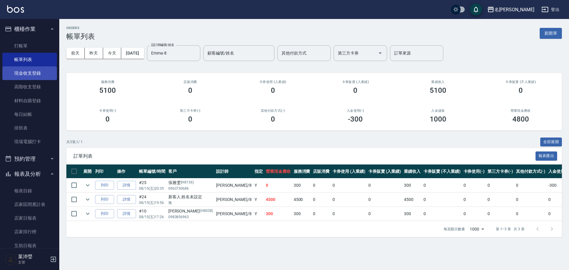
click at [44, 72] on link "現金收支登錄" at bounding box center [29, 73] width 54 height 14
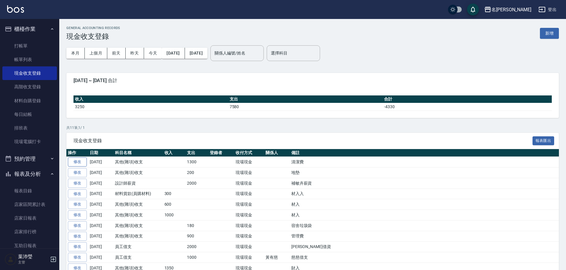
click at [78, 160] on link "修改" at bounding box center [77, 161] width 19 height 9
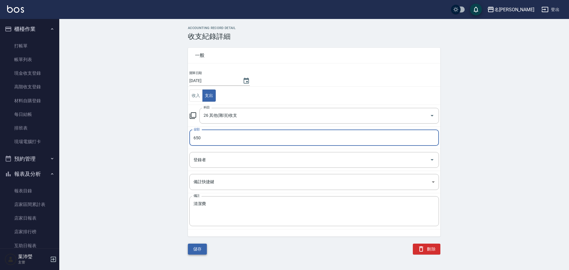
type input "650"
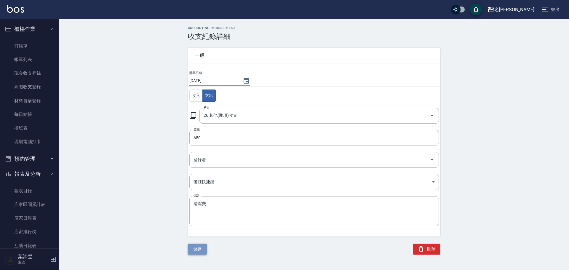
click at [193, 248] on button "儲存" at bounding box center [197, 248] width 19 height 11
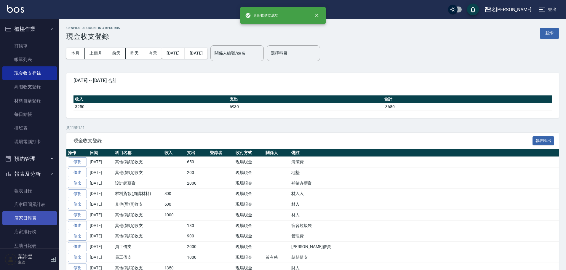
click at [22, 217] on link "店家日報表" at bounding box center [29, 218] width 54 height 14
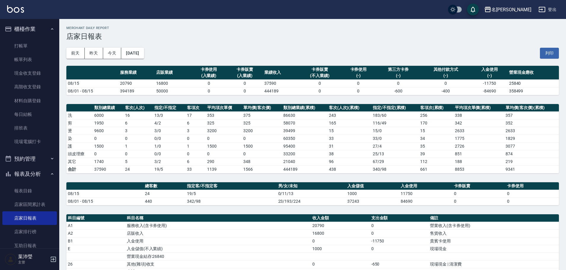
drag, startPoint x: 317, startPoint y: 145, endPoint x: 313, endPoint y: 153, distance: 8.4
click at [313, 147] on td "95400" at bounding box center [304, 146] width 45 height 8
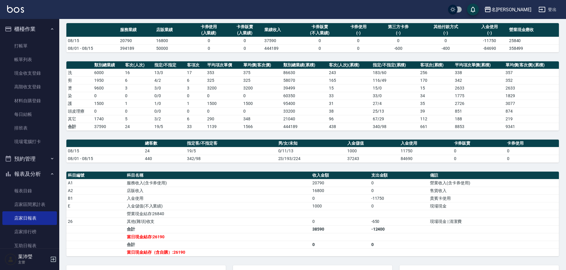
scroll to position [114, 0]
